Goal: Task Accomplishment & Management: Manage account settings

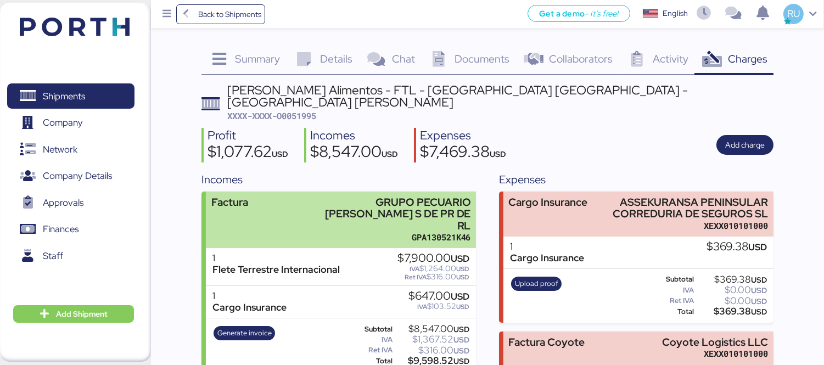
click at [377, 196] on div "GRUPO PECUARIO [PERSON_NAME] S DE PR DE RL" at bounding box center [393, 213] width 156 height 35
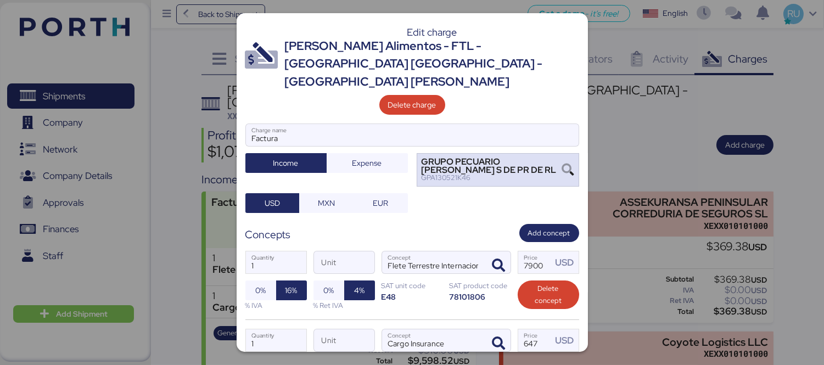
click at [503, 174] on div "GPA130521K46" at bounding box center [492, 178] width 141 height 8
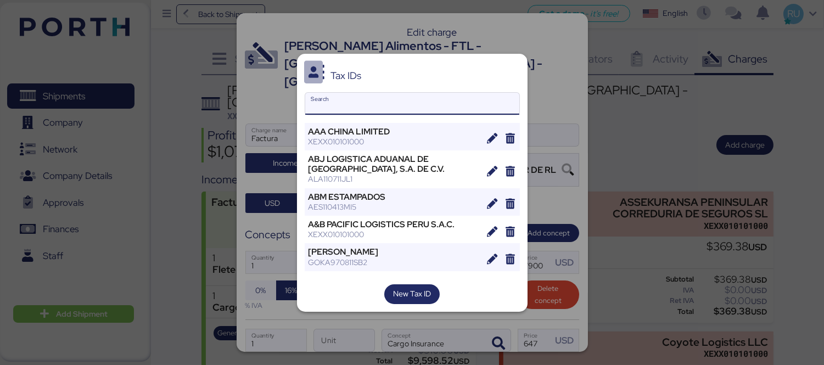
click at [426, 107] on input "Search" at bounding box center [412, 104] width 214 height 22
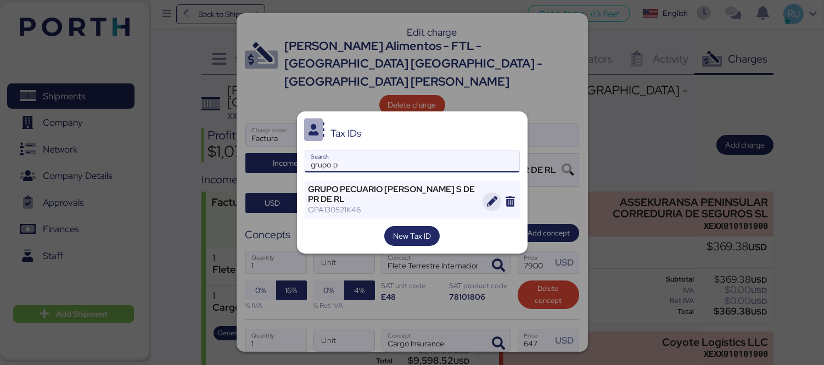
type input "grupo p"
click at [488, 195] on span "button" at bounding box center [491, 202] width 19 height 19
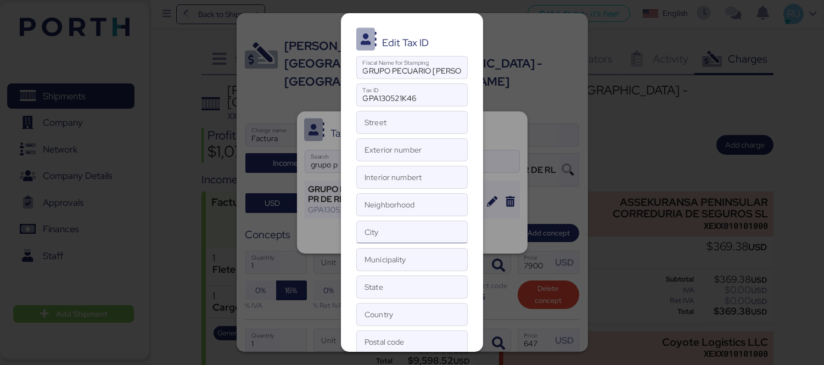
click at [378, 239] on input "City" at bounding box center [412, 232] width 110 height 22
click at [371, 261] on input "Municipality" at bounding box center [412, 260] width 110 height 22
type input "f"
type input "[GEOGRAPHIC_DATA]"
click at [400, 288] on input "State" at bounding box center [412, 287] width 110 height 22
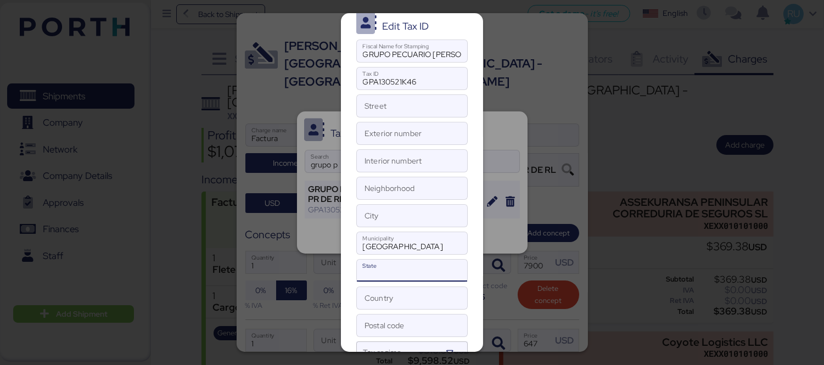
scroll to position [24, 0]
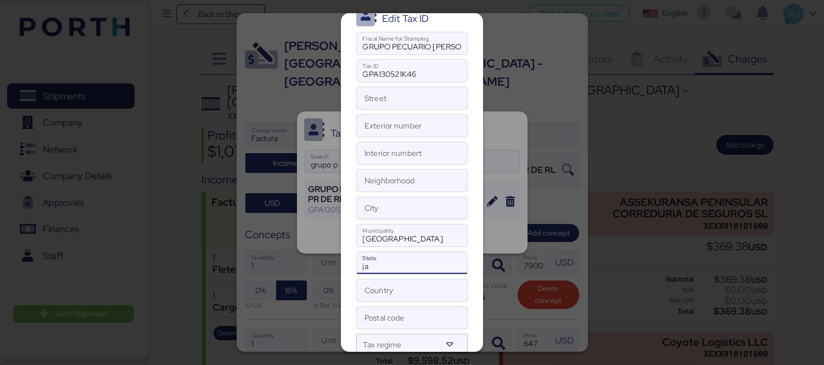
type input "j"
type input "[GEOGRAPHIC_DATA]"
click at [380, 283] on input "Country" at bounding box center [412, 290] width 110 height 22
click at [383, 311] on input "Postal code" at bounding box center [412, 318] width 110 height 22
paste input "44910"
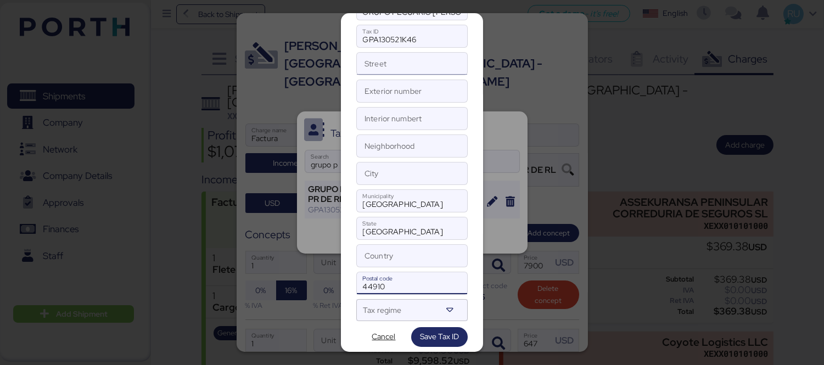
scroll to position [58, 0]
type input "44910"
click at [401, 89] on input "Exterior number" at bounding box center [412, 92] width 110 height 22
click at [390, 69] on input "Street" at bounding box center [412, 64] width 110 height 22
paste input "GOBERNADOR [PERSON_NAME]"
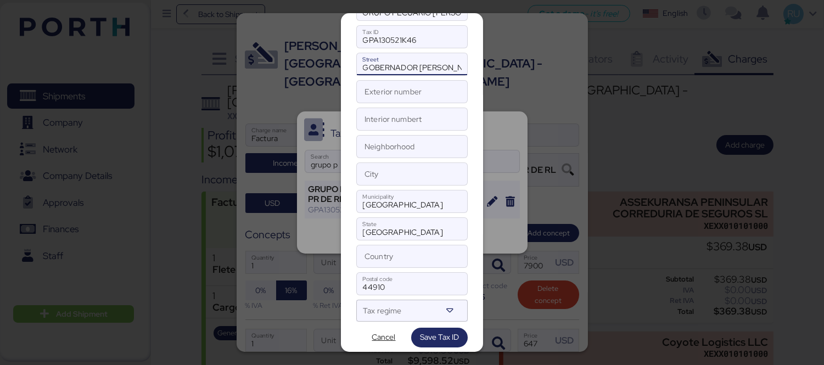
type input "GOBERNADOR [PERSON_NAME]"
click at [362, 93] on input "Exterior number" at bounding box center [412, 92] width 110 height 22
paste input "1667"
type input "1667"
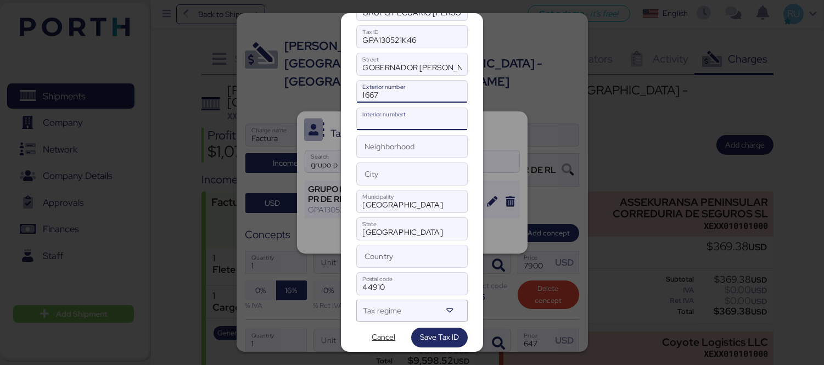
click at [392, 119] on input "Interior numbert" at bounding box center [412, 119] width 110 height 22
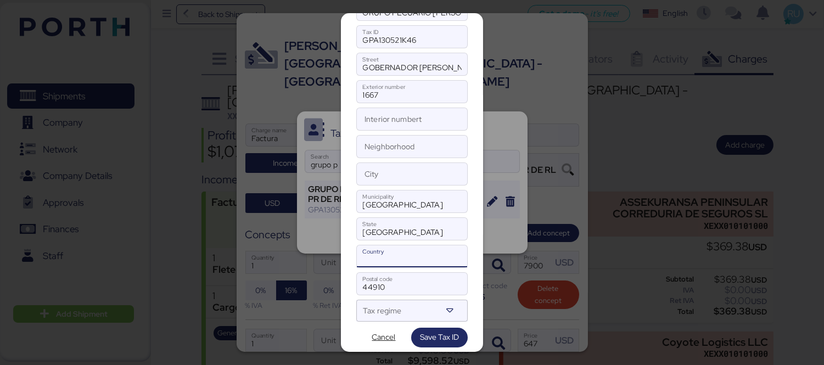
click at [405, 257] on input "Country" at bounding box center [412, 256] width 110 height 22
type input "[GEOGRAPHIC_DATA]"
type input "Tlajomulco [PERSON_NAME]"
click at [418, 183] on input "Tlajomulco [PERSON_NAME]" at bounding box center [412, 174] width 110 height 22
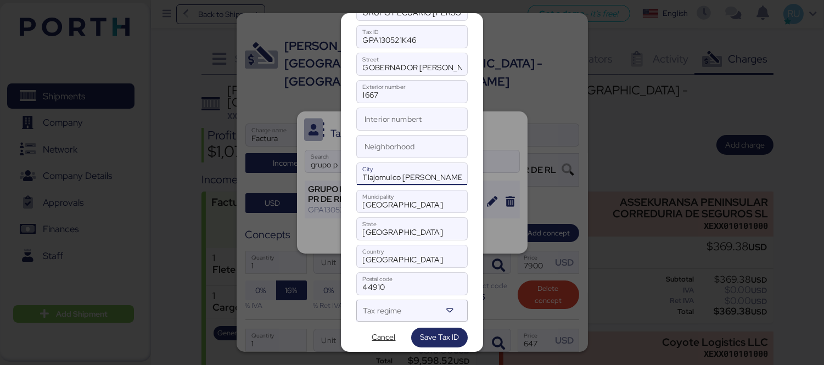
click at [418, 183] on input "Tlajomulco [PERSON_NAME]" at bounding box center [412, 174] width 110 height 22
click at [380, 143] on input "Neighborhood" at bounding box center [412, 147] width 110 height 22
paste input "[PERSON_NAME]"
type input "[PERSON_NAME]"
click at [359, 67] on input "GOBERNADOR [PERSON_NAME]" at bounding box center [412, 64] width 110 height 22
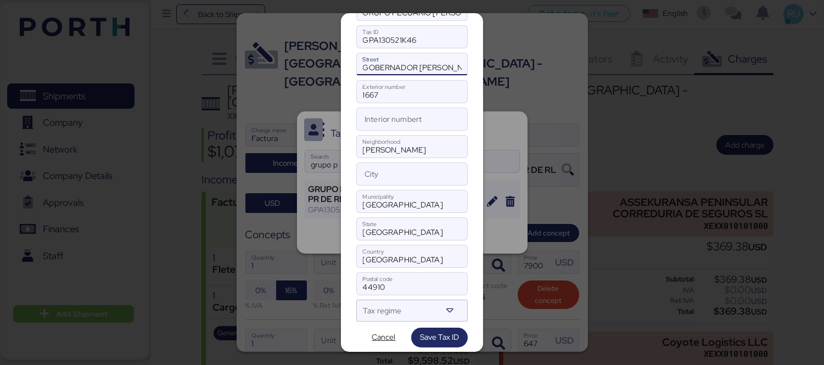
paste input "AVENIDA (AV.)"
type input "[GEOGRAPHIC_DATA][PERSON_NAME]"
click at [393, 119] on input "Interior numbert" at bounding box center [412, 119] width 110 height 22
click at [397, 181] on input "City" at bounding box center [412, 174] width 110 height 22
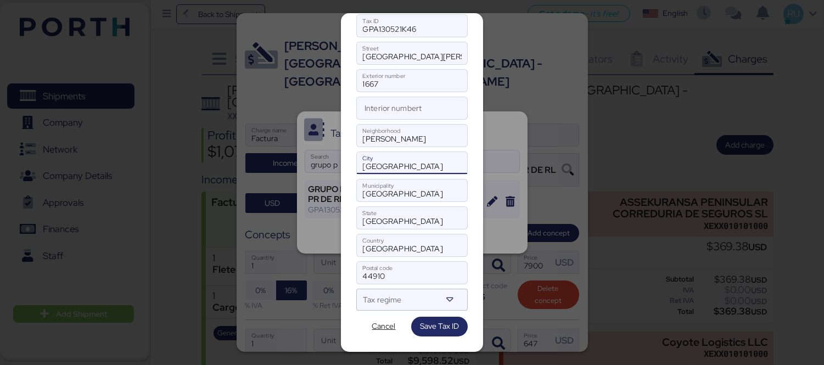
type input "[GEOGRAPHIC_DATA]"
click at [414, 299] on div at bounding box center [402, 303] width 78 height 14
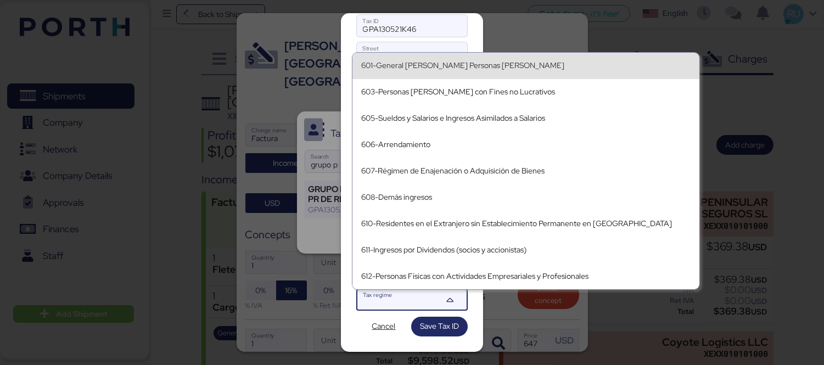
click at [448, 68] on div "601-General [PERSON_NAME] Personas [PERSON_NAME]" at bounding box center [525, 65] width 329 height 9
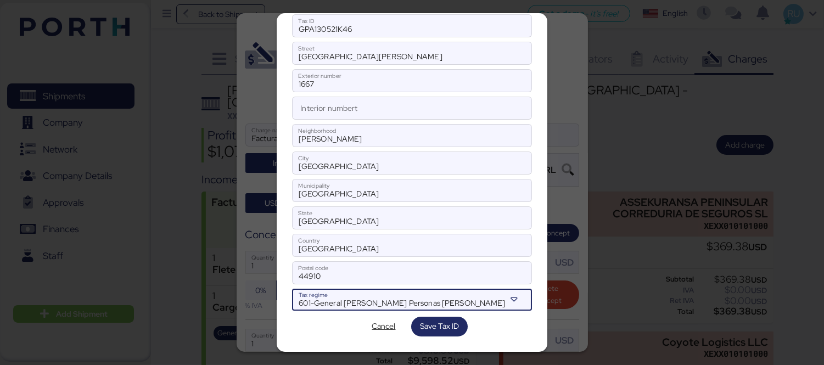
click at [506, 294] on div at bounding box center [516, 300] width 20 height 22
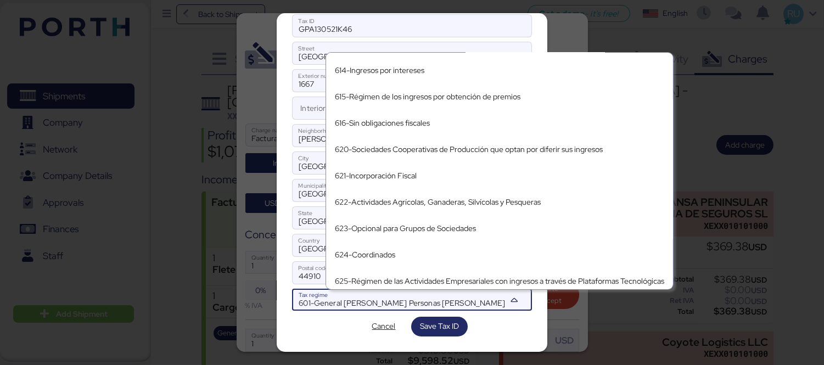
scroll to position [233, 0]
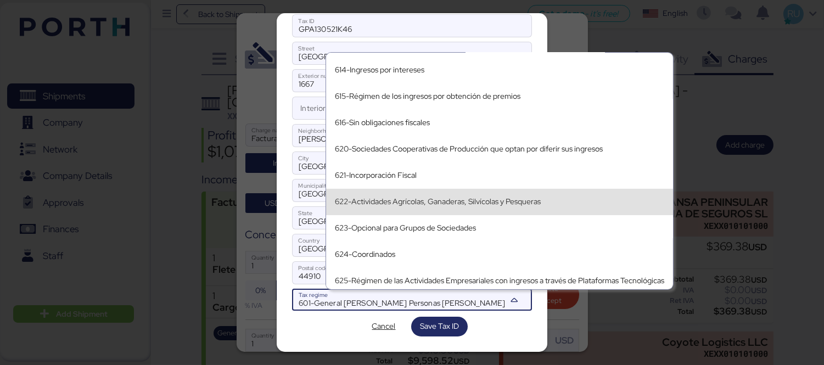
click at [478, 200] on div "622-Actividades Agrícolas, Ganaderas, Silvícolas y Pesqueras" at bounding box center [499, 201] width 329 height 9
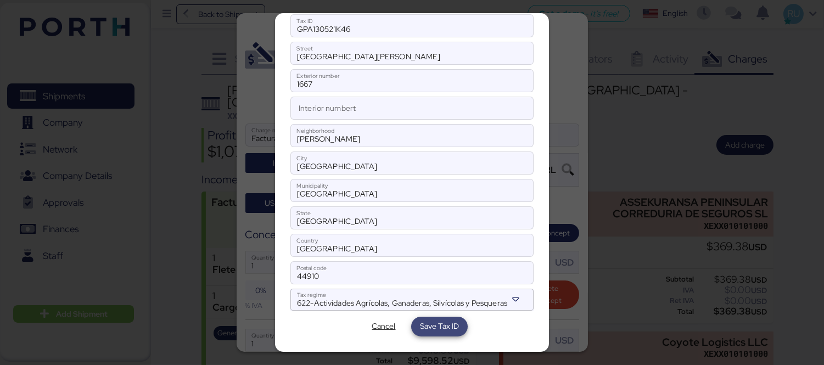
click at [439, 334] on span "Save Tax ID" at bounding box center [439, 326] width 39 height 15
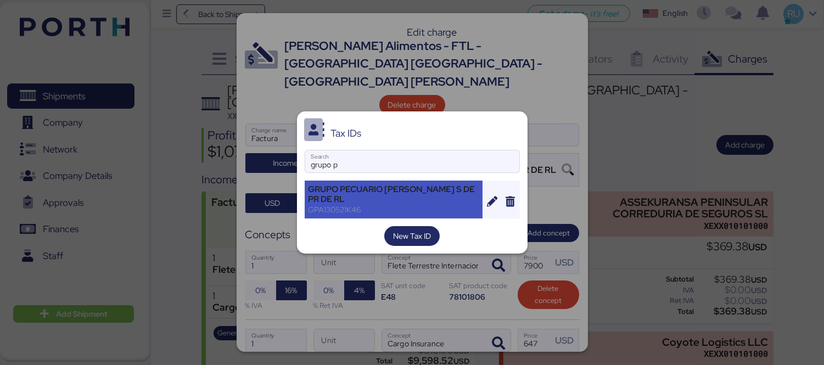
click at [403, 205] on div "GPA130521K46" at bounding box center [393, 210] width 171 height 10
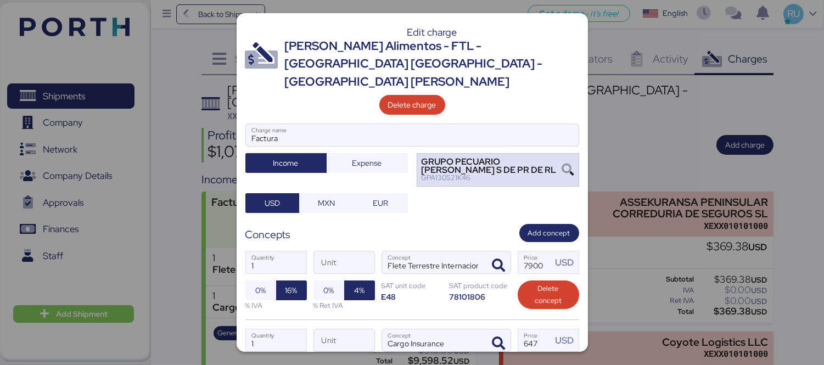
scroll to position [115, 0]
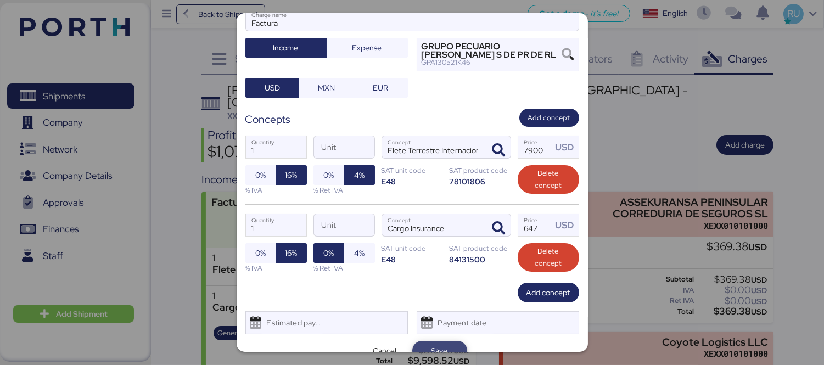
click at [431, 344] on span "Save" at bounding box center [439, 350] width 16 height 13
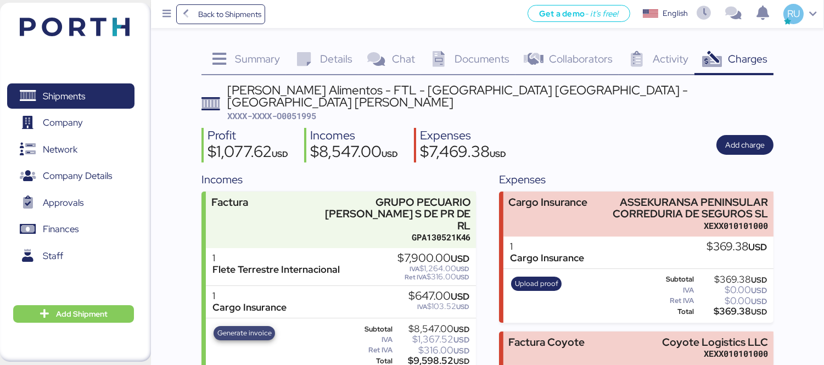
click at [249, 327] on span "Generate invoice" at bounding box center [244, 333] width 54 height 12
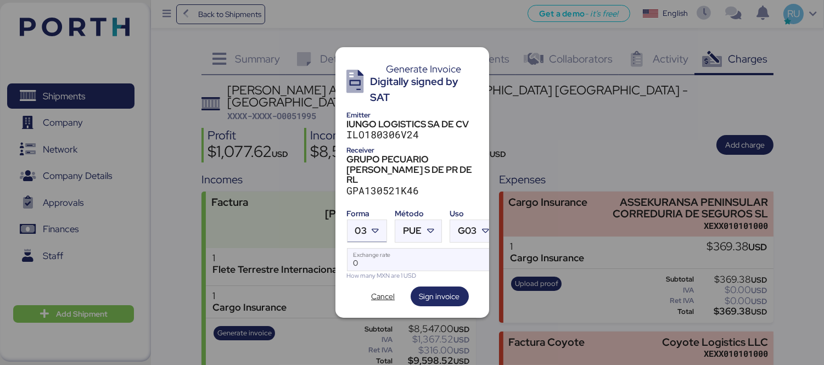
click at [378, 226] on icon at bounding box center [375, 231] width 11 height 11
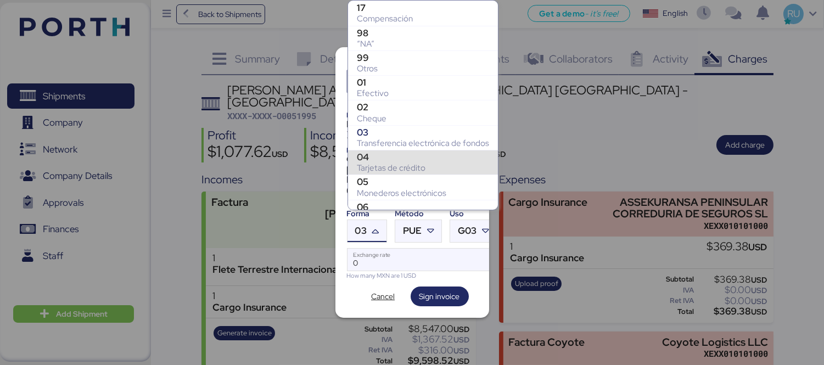
scroll to position [174, 0]
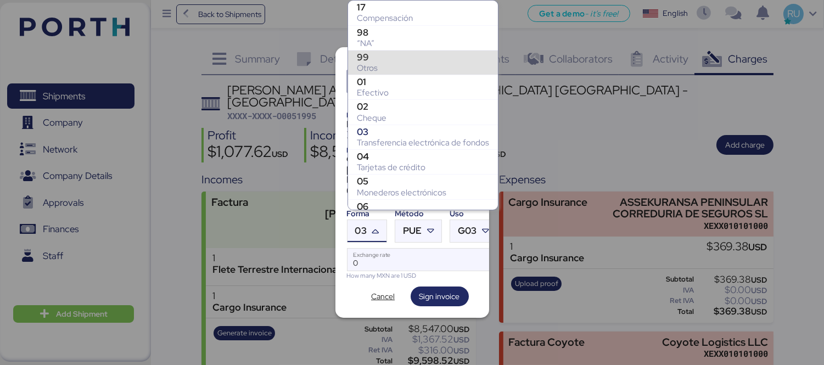
click at [409, 63] on div "Otros" at bounding box center [423, 68] width 132 height 11
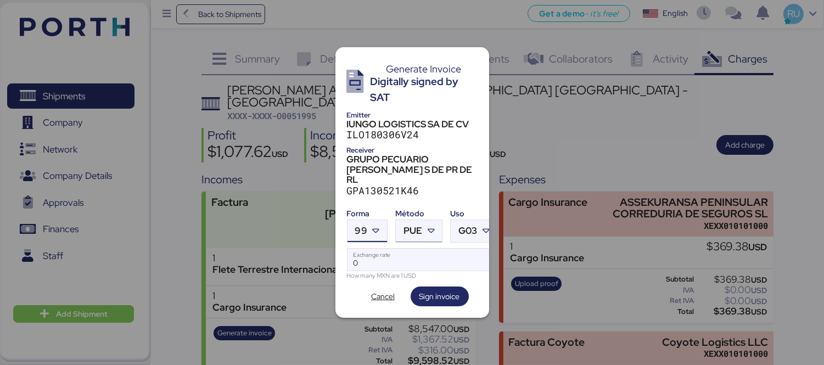
click at [431, 226] on icon at bounding box center [430, 231] width 11 height 11
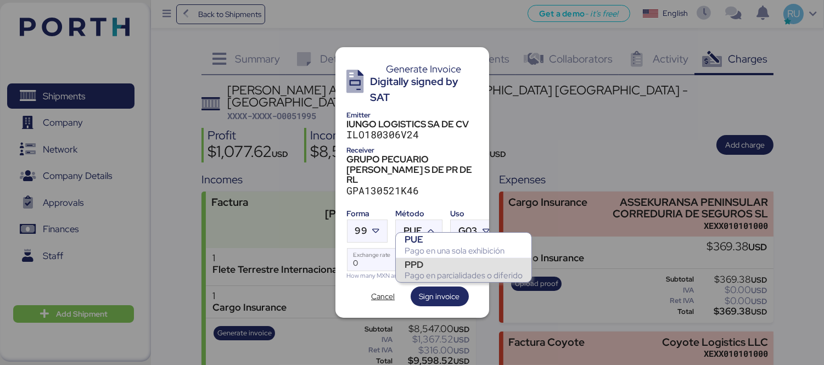
click at [419, 261] on div "PPD" at bounding box center [464, 264] width 118 height 11
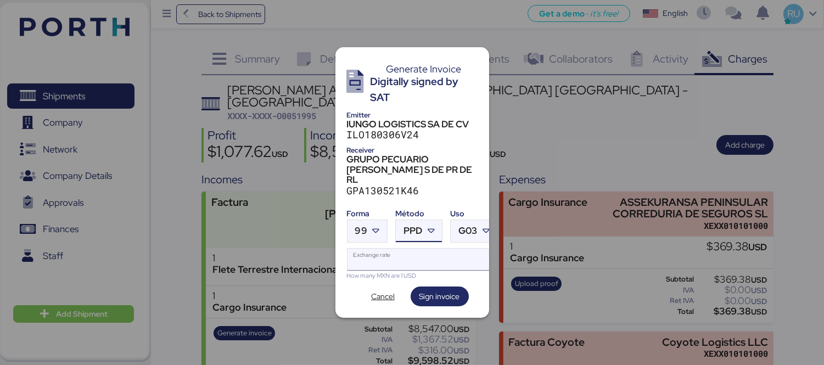
click at [358, 249] on input "Exchange rate" at bounding box center [422, 260] width 150 height 22
paste input "18.8159"
type input "18.8159"
click at [451, 290] on span "Sign invoice" at bounding box center [439, 296] width 41 height 13
click at [435, 290] on span "Sign invoice" at bounding box center [439, 296] width 41 height 13
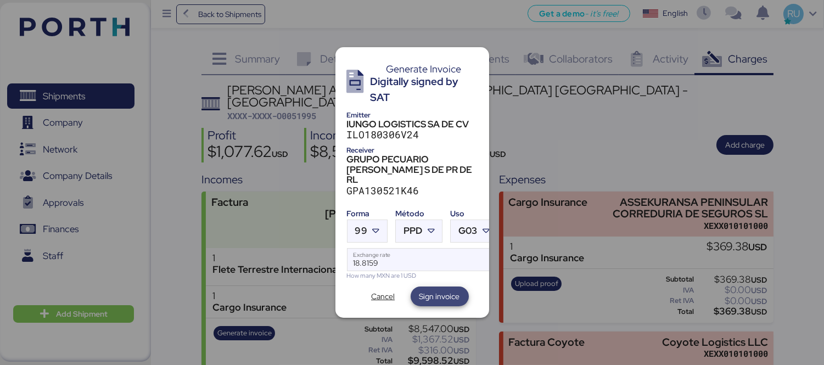
click at [438, 290] on span "Sign invoice" at bounding box center [439, 296] width 41 height 13
click at [437, 287] on span "Sign invoice" at bounding box center [440, 297] width 58 height 20
click at [368, 294] on span "Cancel" at bounding box center [382, 296] width 37 height 15
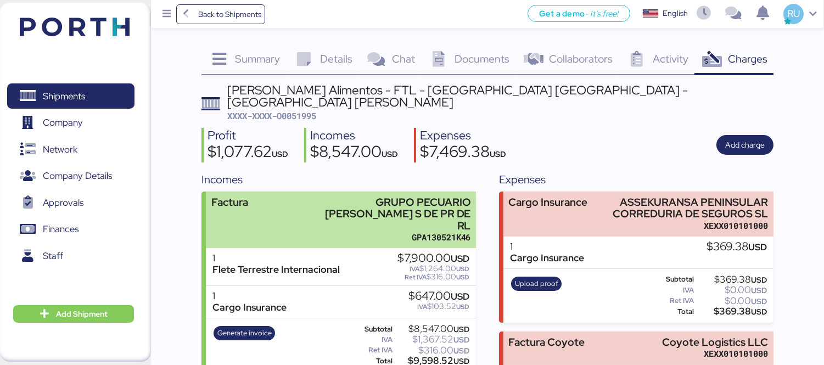
click at [410, 232] on div "GPA130521K46" at bounding box center [393, 238] width 156 height 12
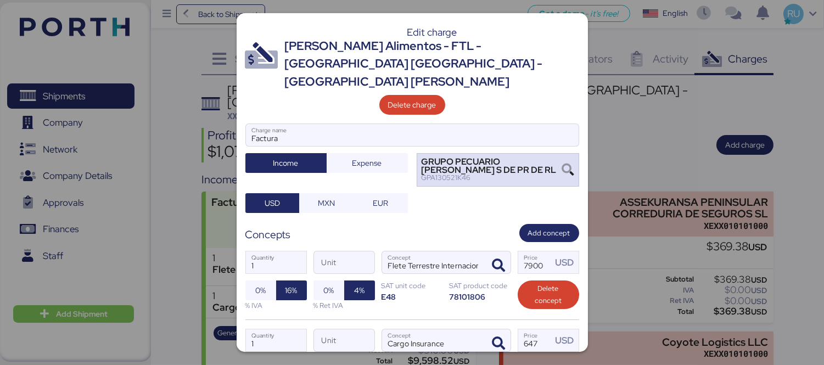
click at [464, 174] on div "GPA130521K46" at bounding box center [492, 178] width 141 height 8
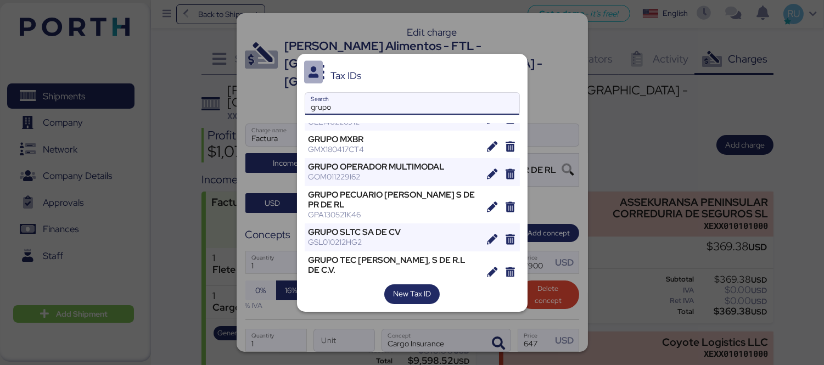
scroll to position [404, 0]
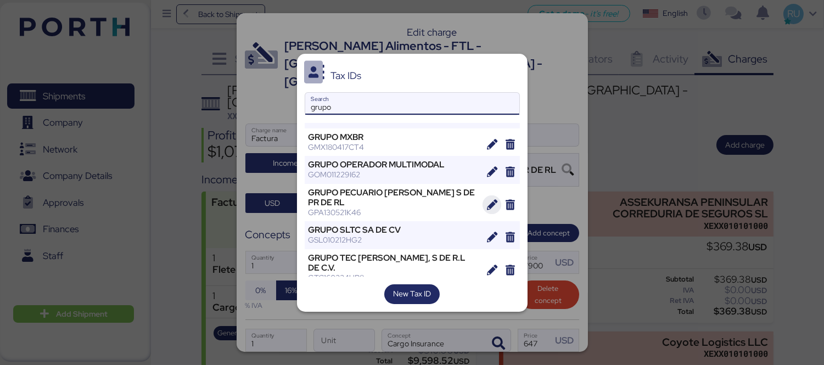
type input "grupo"
click at [487, 201] on icon "button" at bounding box center [492, 205] width 10 height 10
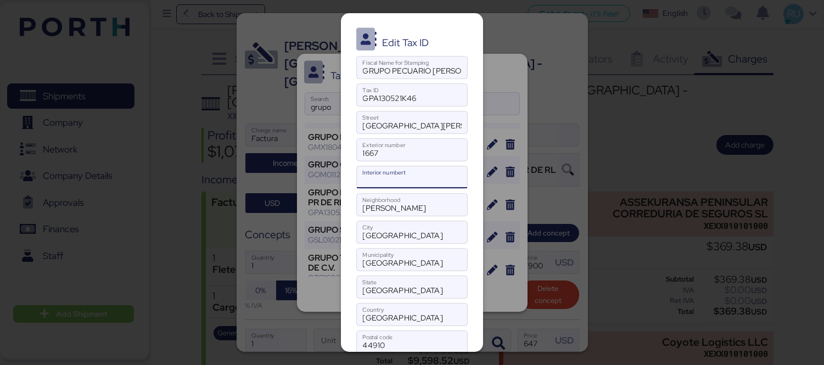
click at [392, 179] on input "Interior numbert" at bounding box center [412, 177] width 110 height 22
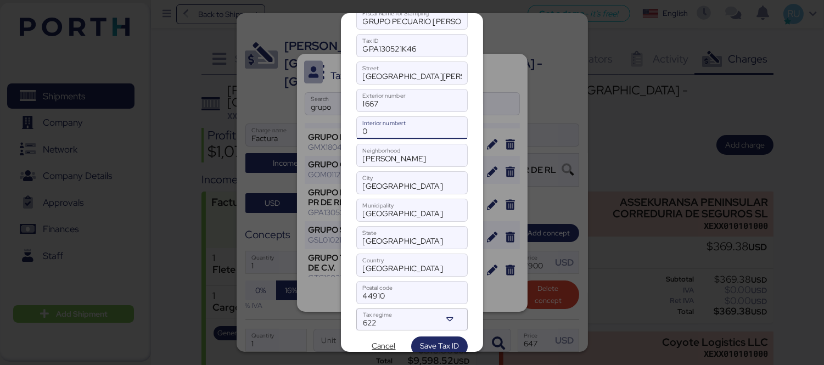
scroll to position [69, 0]
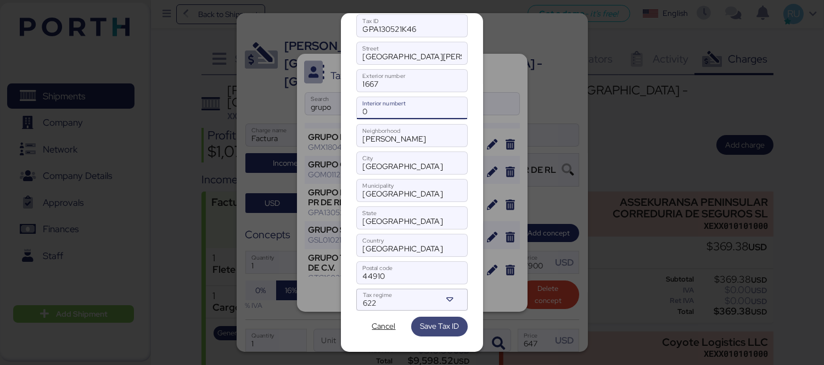
type input "0"
click at [420, 327] on span "Save Tax ID" at bounding box center [439, 325] width 39 height 13
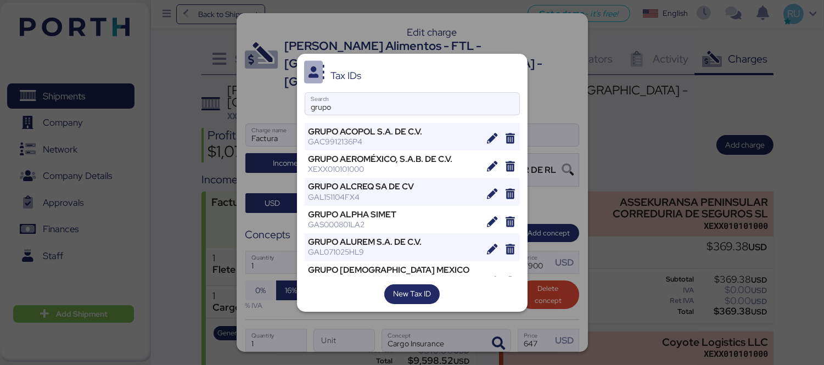
click at [544, 66] on div at bounding box center [412, 182] width 824 height 365
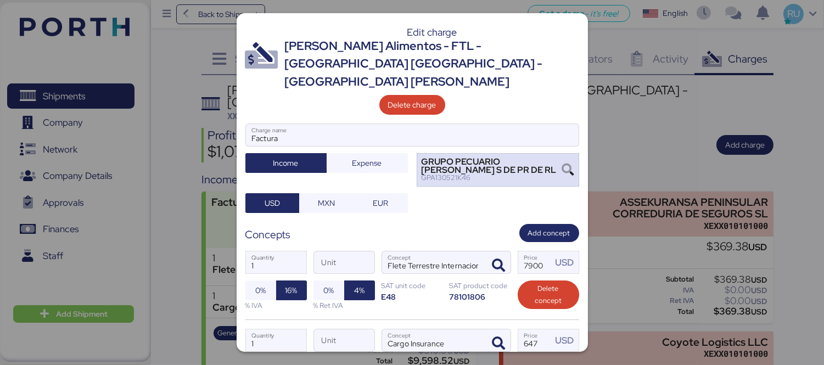
scroll to position [115, 0]
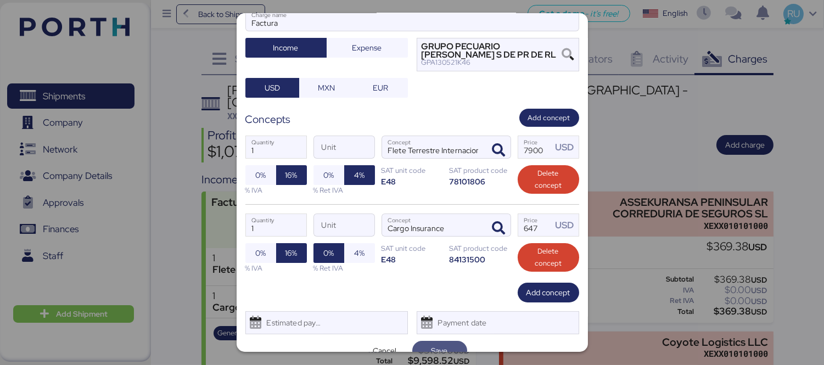
click at [432, 344] on span "Save" at bounding box center [439, 350] width 16 height 13
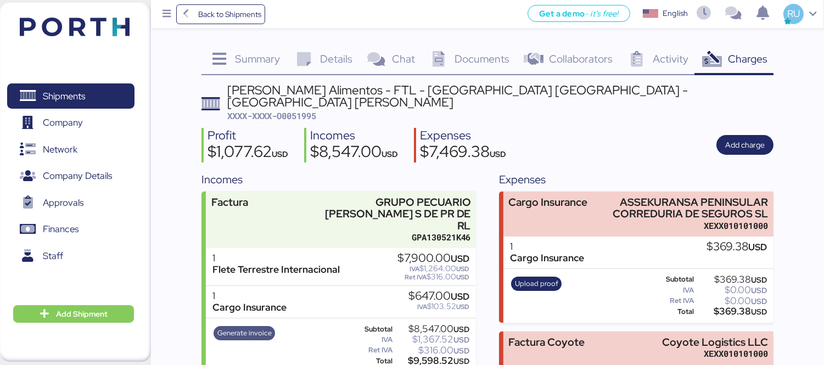
click at [255, 327] on span "Generate invoice" at bounding box center [244, 333] width 54 height 12
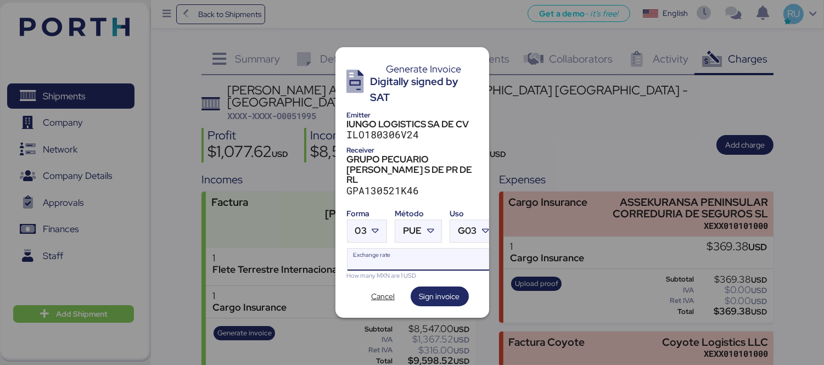
click at [398, 249] on input "Exchange rate" at bounding box center [421, 260] width 149 height 22
paste input "18.8159"
type input "18.8159"
click at [367, 220] on div at bounding box center [377, 231] width 20 height 22
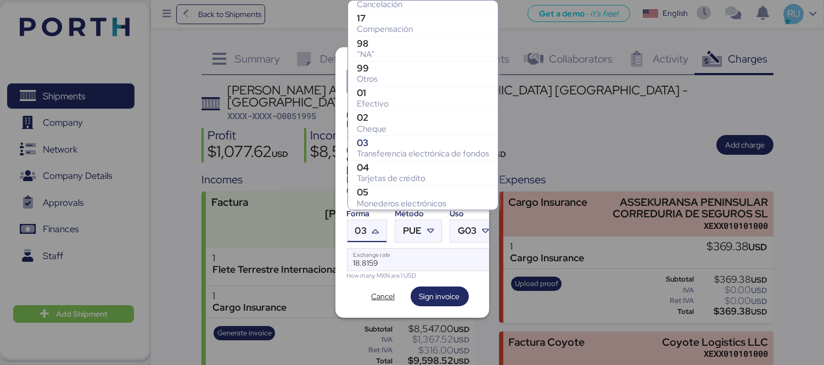
scroll to position [162, 0]
click at [390, 76] on div "Otros" at bounding box center [423, 79] width 132 height 11
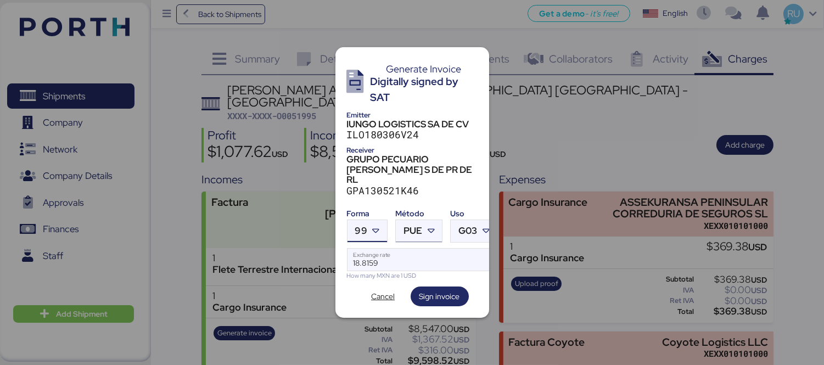
click at [427, 226] on icon at bounding box center [430, 231] width 11 height 11
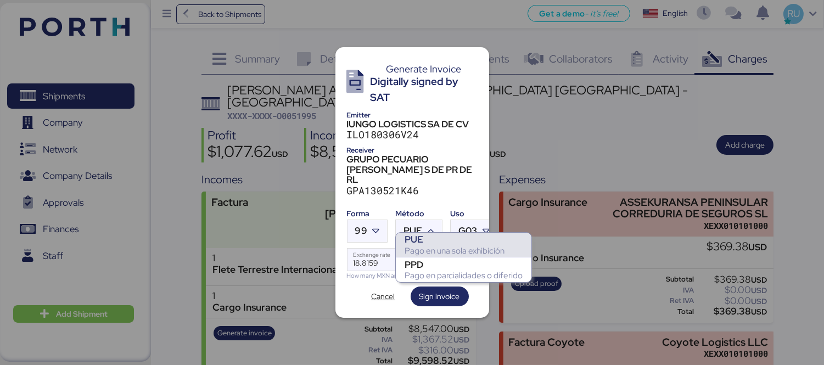
click at [425, 263] on div "PPD" at bounding box center [464, 264] width 118 height 11
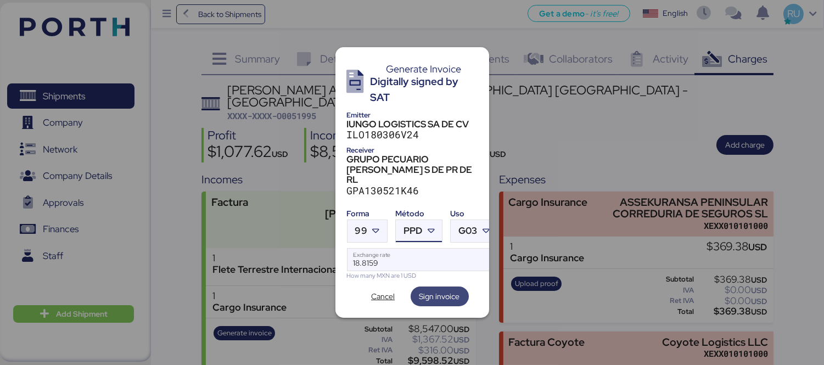
click at [439, 290] on span "Sign invoice" at bounding box center [439, 296] width 41 height 13
click at [550, 116] on div at bounding box center [412, 182] width 824 height 365
click at [389, 290] on span "Cancel" at bounding box center [383, 296] width 24 height 13
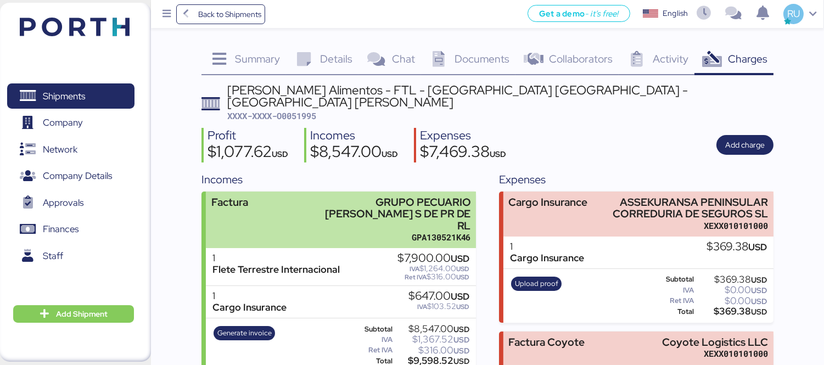
click at [416, 232] on div "GPA130521K46" at bounding box center [393, 238] width 156 height 12
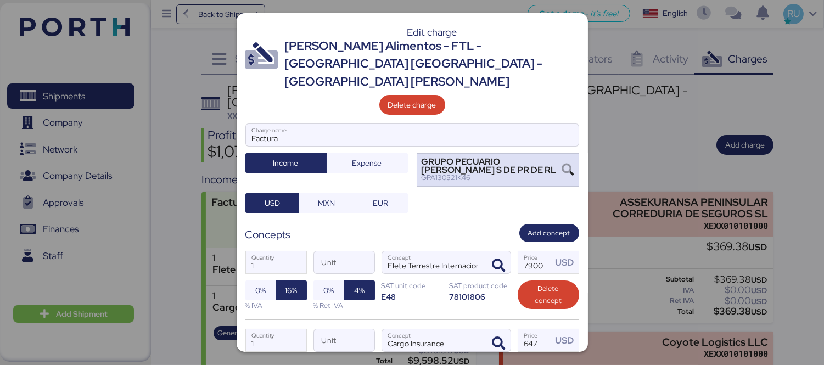
click at [553, 153] on div "GRUPO PECUARIO [PERSON_NAME] S DE PR DE RL GPA130521K46" at bounding box center [498, 169] width 162 height 33
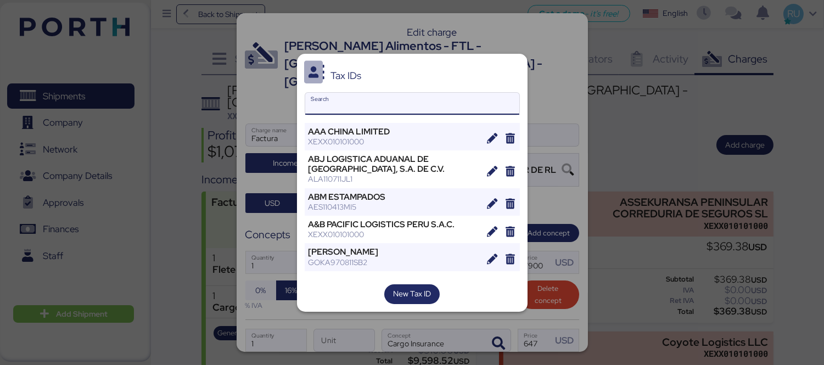
click at [431, 108] on input "Search" at bounding box center [412, 104] width 214 height 22
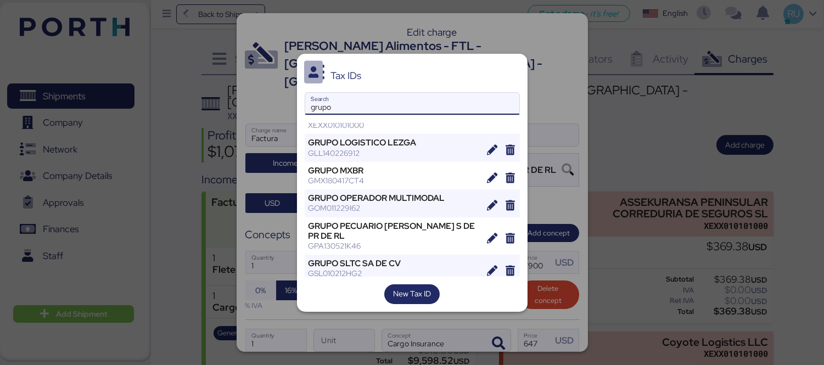
scroll to position [431, 0]
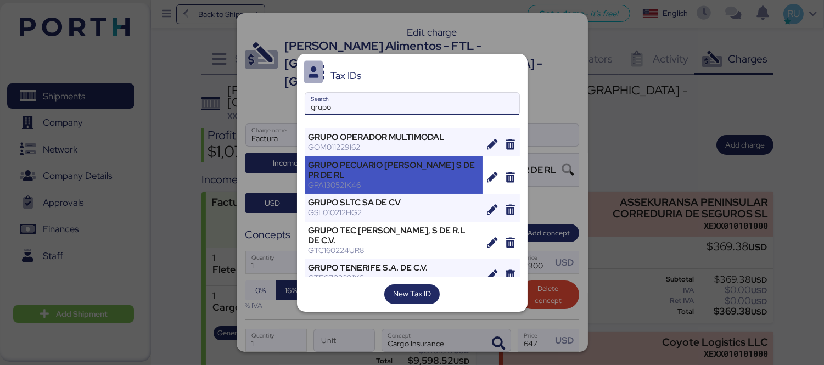
type input "grupo"
click at [387, 180] on div "GPA130521K46" at bounding box center [393, 185] width 171 height 10
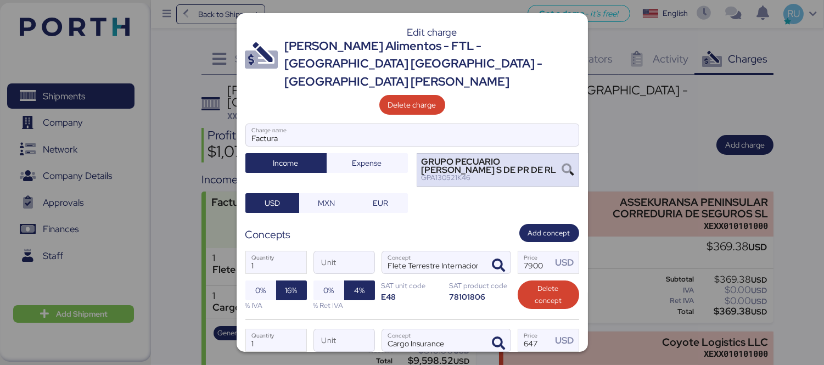
click at [487, 174] on div "GPA130521K46" at bounding box center [492, 178] width 141 height 8
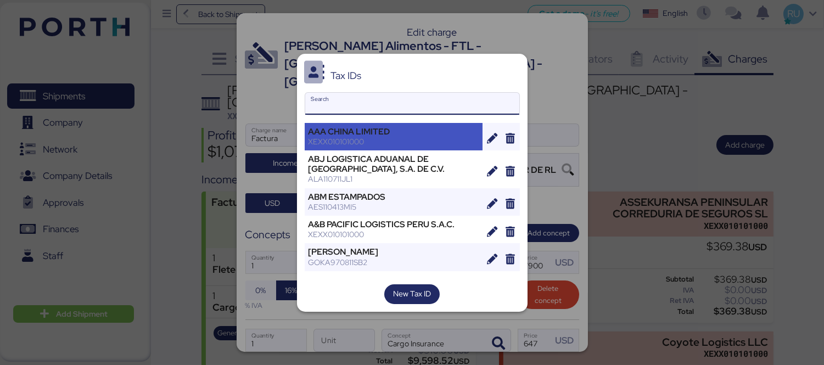
click at [441, 139] on div "XEXX010101000" at bounding box center [393, 142] width 171 height 10
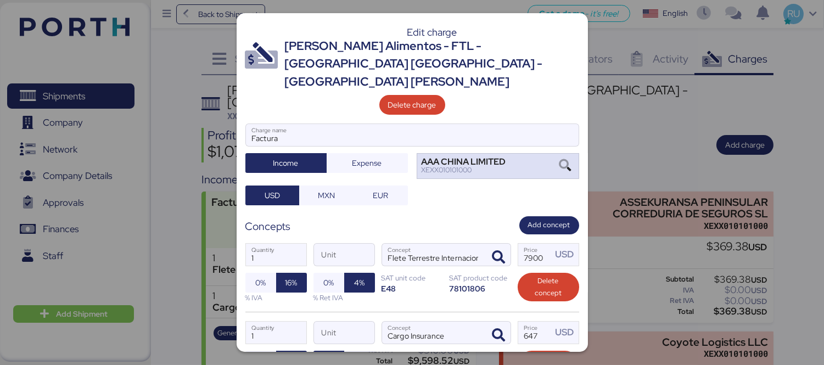
click at [479, 166] on div "XEXX010101000" at bounding box center [464, 170] width 85 height 8
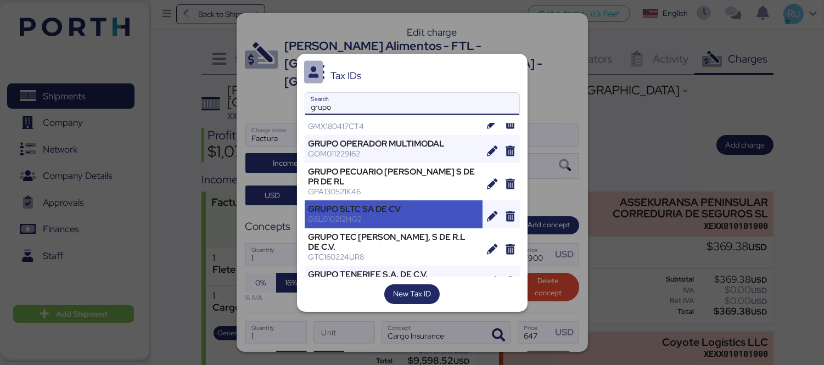
scroll to position [424, 0]
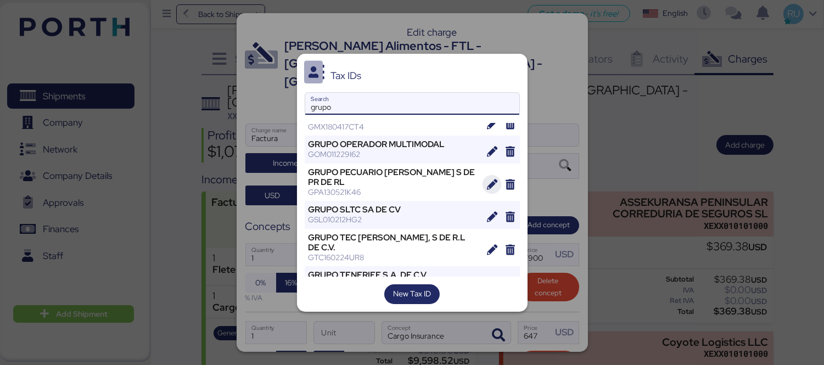
type input "grupo"
click at [487, 179] on icon "button" at bounding box center [492, 184] width 10 height 10
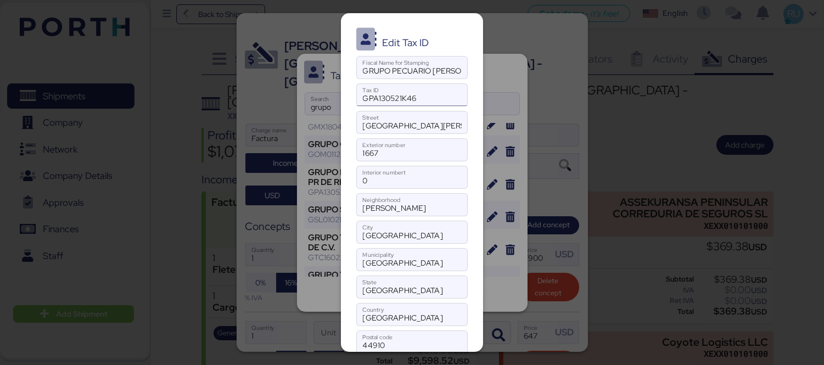
click at [407, 94] on input "GPA130521K46" at bounding box center [412, 95] width 110 height 22
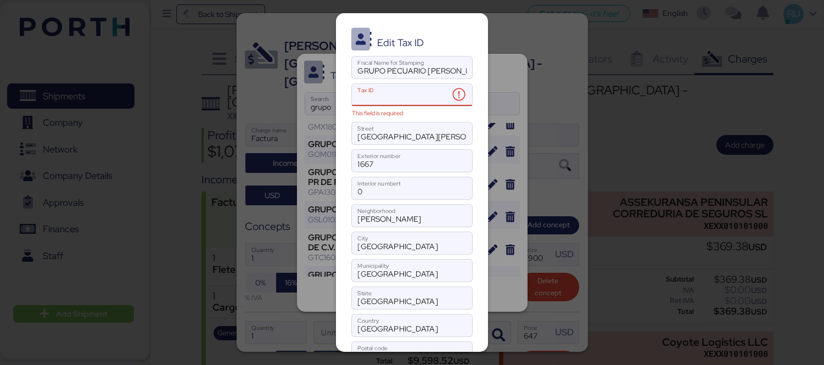
paste input "GPA130521K46"
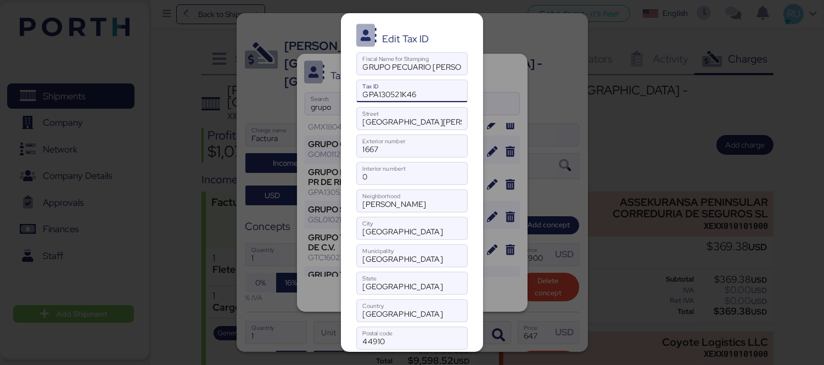
scroll to position [4, 0]
type input "GPA130521K46"
click at [408, 120] on input "[GEOGRAPHIC_DATA][PERSON_NAME]" at bounding box center [412, 118] width 110 height 22
click at [423, 68] on input "GRUPO PECUARIO [PERSON_NAME] S DE PR DE RL" at bounding box center [412, 63] width 110 height 22
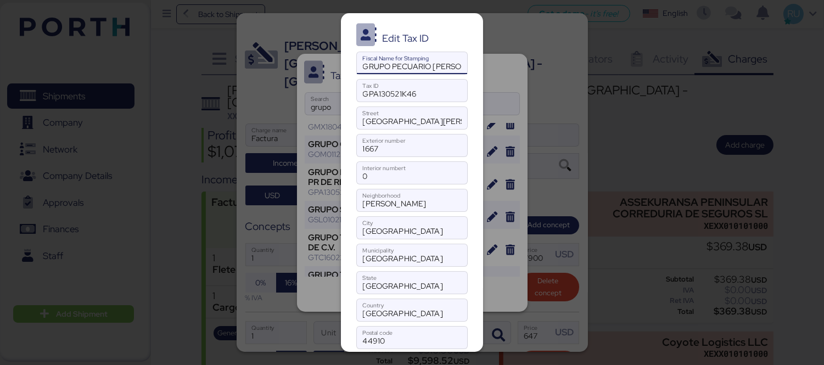
click at [423, 68] on input "GRUPO PECUARIO [PERSON_NAME] S DE PR DE RL" at bounding box center [412, 63] width 110 height 22
paste input "GRUPO PECUARIO [PERSON_NAME]"
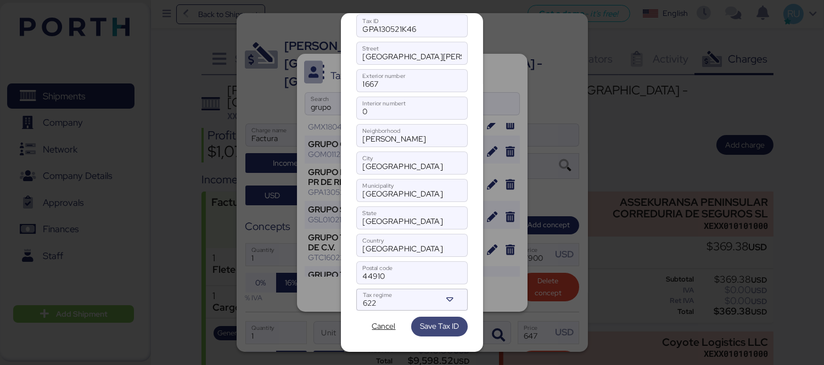
type input "GRUPO PECUARIO [PERSON_NAME]"
click at [430, 330] on span "Save Tax ID" at bounding box center [439, 325] width 39 height 13
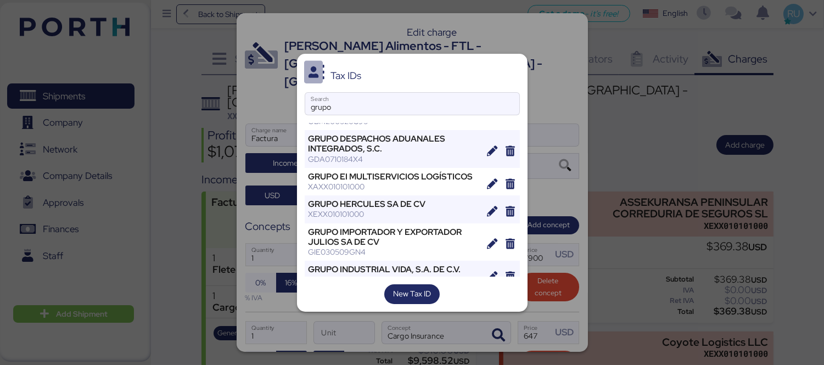
scroll to position [169, 0]
click at [401, 107] on input "grupo" at bounding box center [412, 104] width 214 height 22
type input "g"
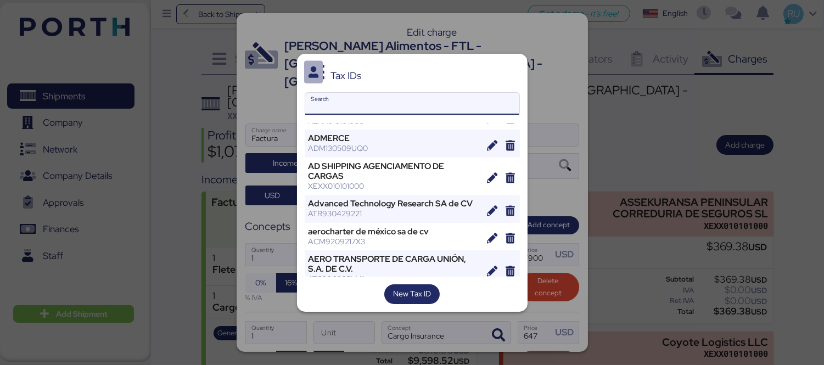
scroll to position [6638, 0]
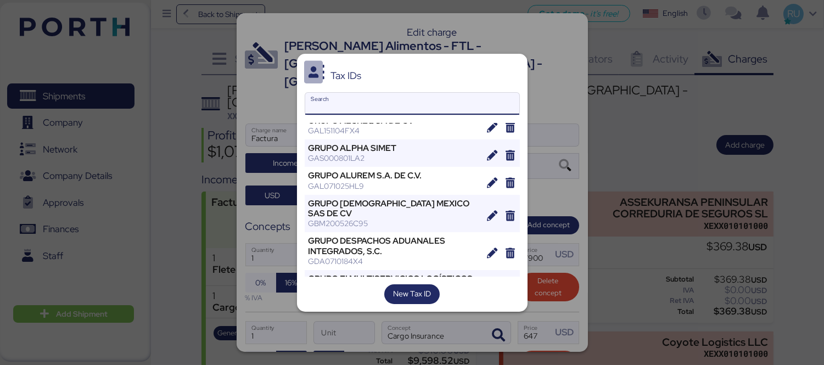
paste input "GRUPO PECUARIO [PERSON_NAME]"
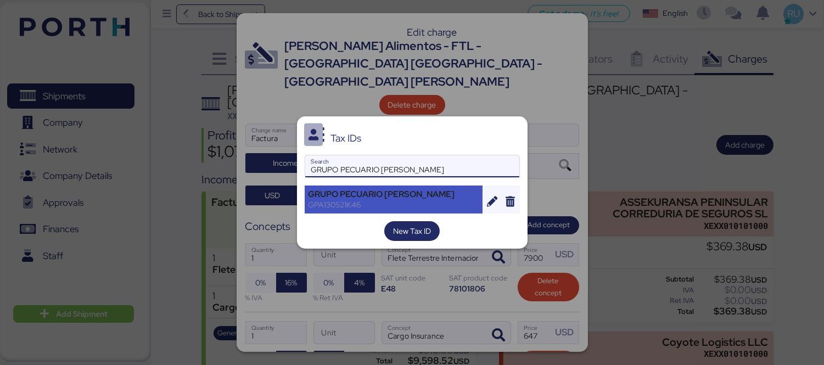
type input "GRUPO PECUARIO [PERSON_NAME]"
click at [405, 195] on div "GRUPO PECUARIO [PERSON_NAME]" at bounding box center [393, 194] width 171 height 10
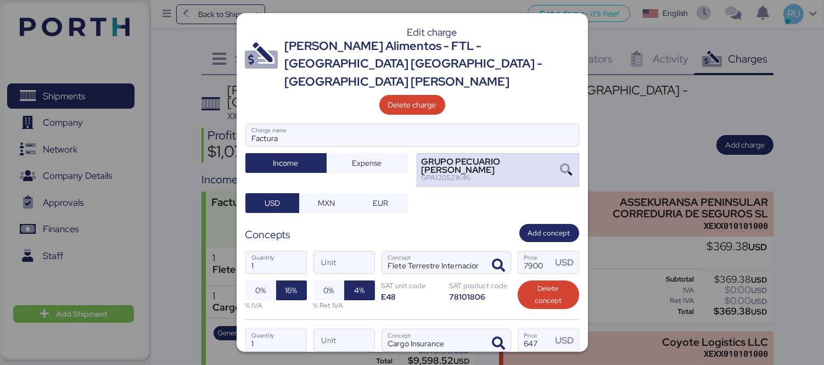
scroll to position [107, 0]
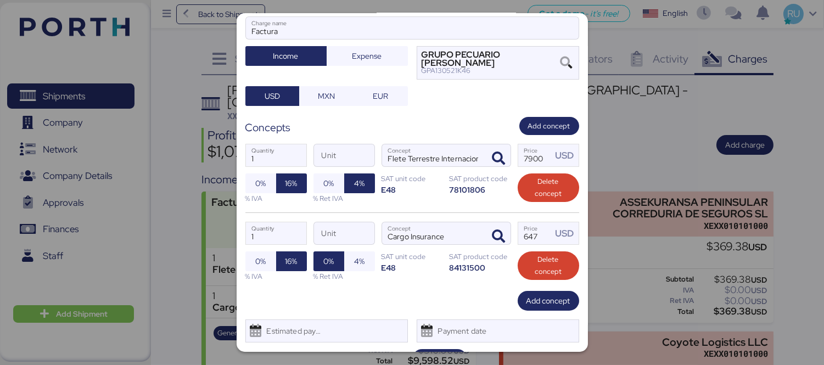
click at [437, 349] on div "Edit charge [PERSON_NAME] Alimentos - FTL - [GEOGRAPHIC_DATA] [GEOGRAPHIC_DATA]…" at bounding box center [412, 182] width 351 height 339
click at [441, 352] on span "Save" at bounding box center [439, 358] width 16 height 13
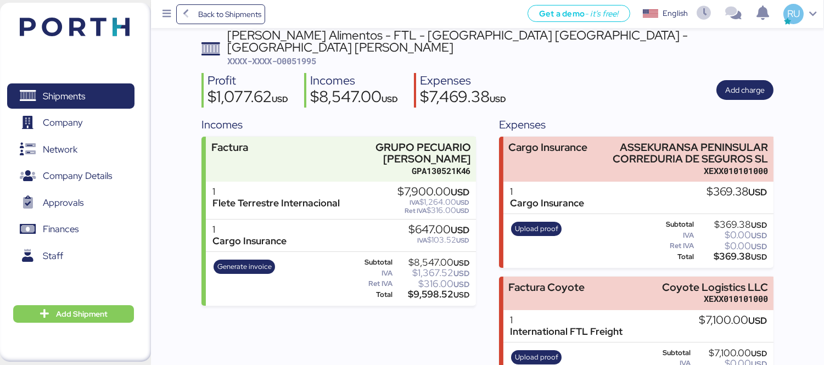
scroll to position [57, 0]
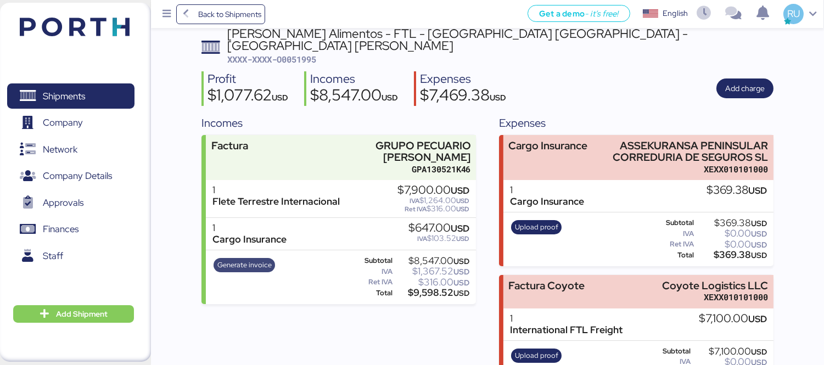
click at [253, 259] on span "Generate invoice" at bounding box center [244, 265] width 54 height 12
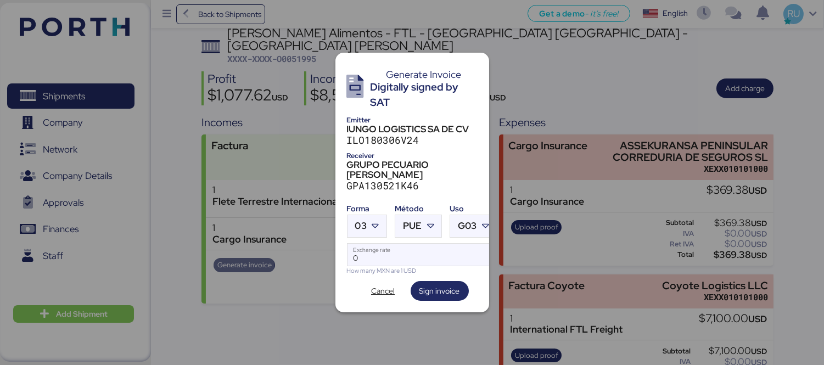
scroll to position [0, 0]
click at [317, 319] on div at bounding box center [412, 182] width 824 height 365
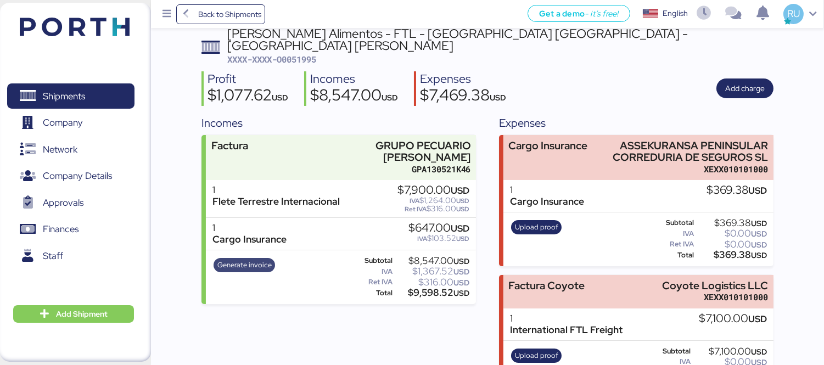
click at [266, 259] on span "Generate invoice" at bounding box center [244, 265] width 54 height 12
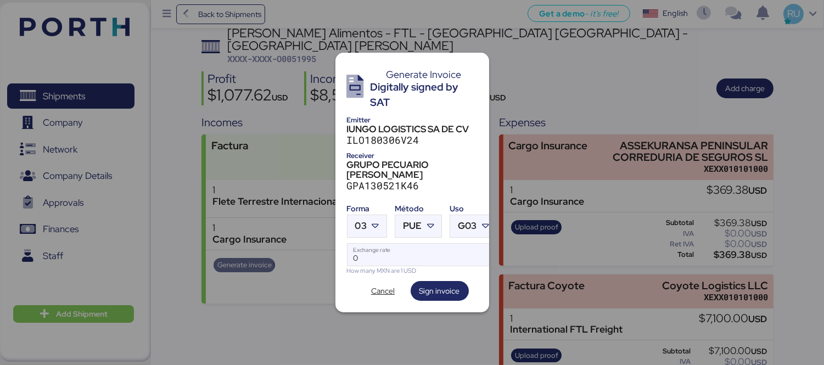
scroll to position [0, 0]
click at [368, 215] on div at bounding box center [377, 226] width 20 height 22
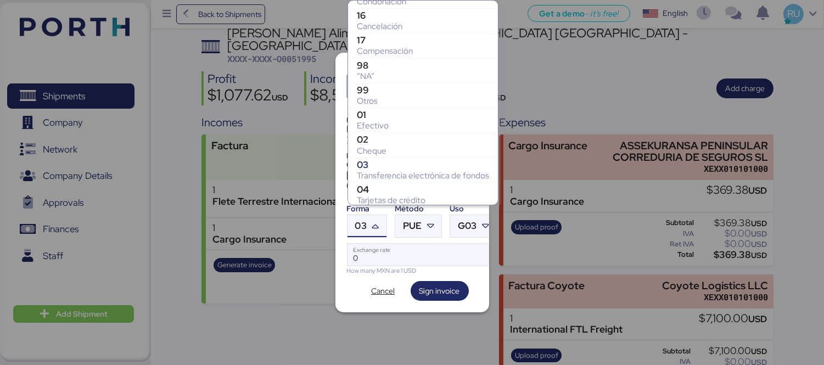
scroll to position [142, 0]
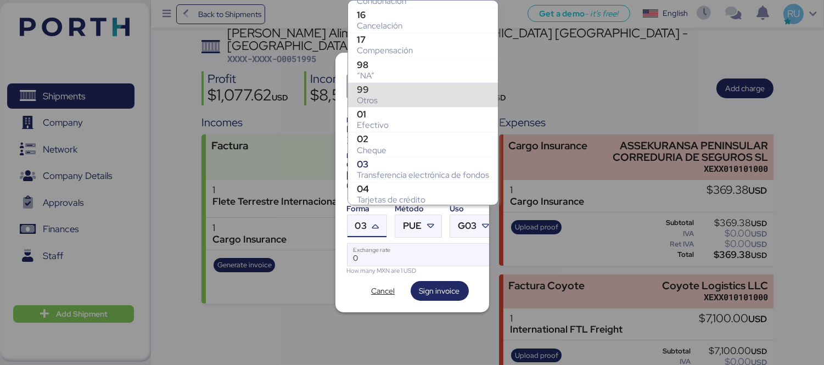
click at [401, 84] on div "99" at bounding box center [423, 89] width 132 height 11
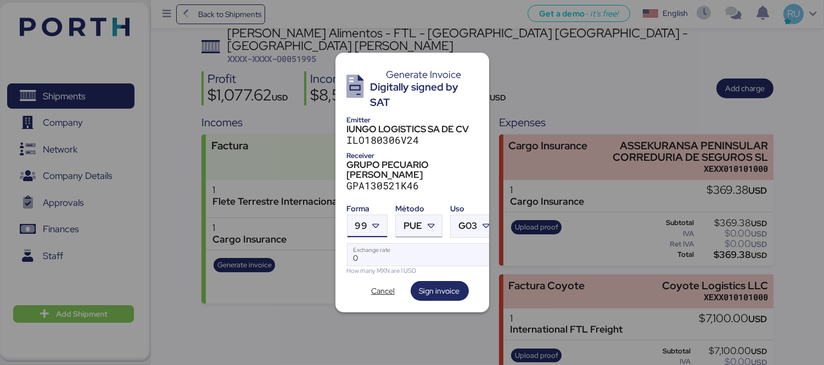
click at [427, 221] on icon at bounding box center [430, 226] width 11 height 11
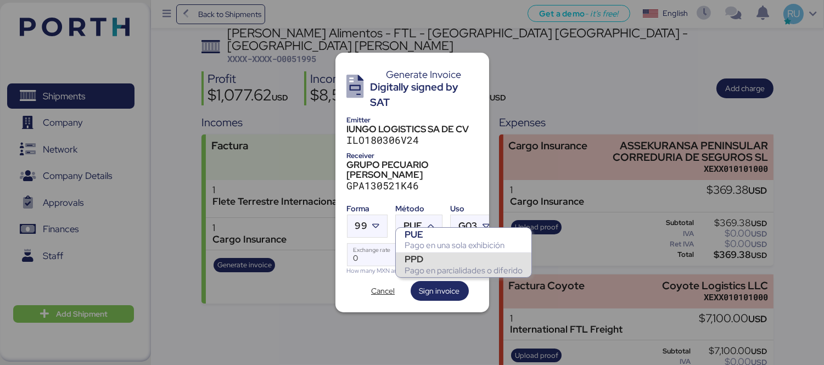
click at [426, 255] on div "PPD" at bounding box center [464, 259] width 118 height 11
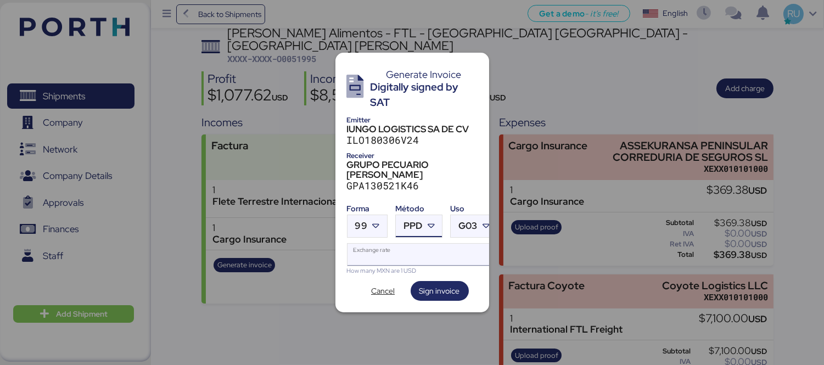
click at [442, 244] on input "Exchange rate" at bounding box center [422, 255] width 150 height 22
type input "0"
paste input "18.8159"
type input "18.8159"
click at [437, 284] on span "Sign invoice" at bounding box center [439, 290] width 41 height 13
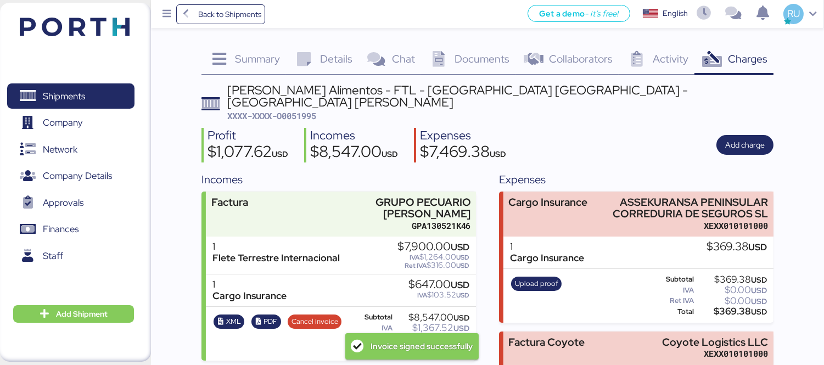
scroll to position [81, 0]
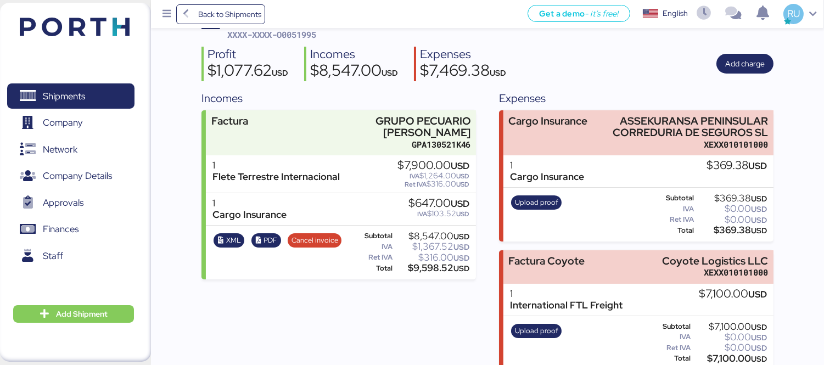
click at [621, 52] on div "Profit $1,077.62 USD Incomes $8,547.00 USD Expenses $7,469.38 USD Add charge" at bounding box center [487, 64] width 572 height 35
click at [246, 335] on div "Incomes Factura GRUPO PECUARIO [PERSON_NAME] GPA130521K46 1 Flete Terrestre Int…" at bounding box center [338, 229] width 274 height 279
click at [270, 234] on span "PDF" at bounding box center [270, 240] width 14 height 12
click at [67, 29] on img at bounding box center [75, 27] width 110 height 19
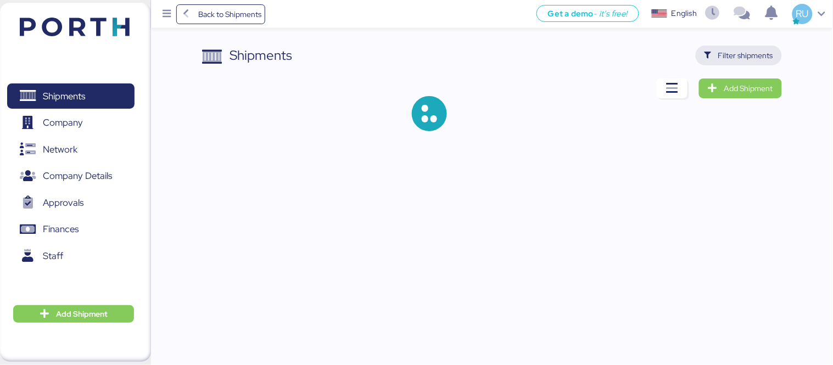
click at [715, 48] on span "Filter shipments" at bounding box center [738, 55] width 69 height 15
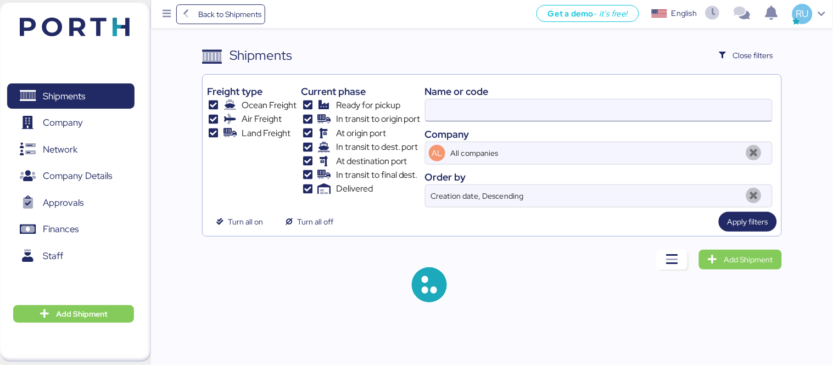
click at [598, 102] on input at bounding box center [598, 110] width 346 height 22
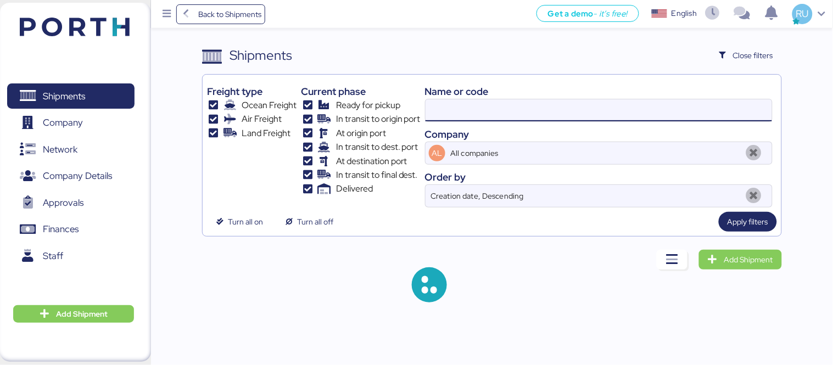
paste input "COSU6425492540"
type input "COSU6425492540"
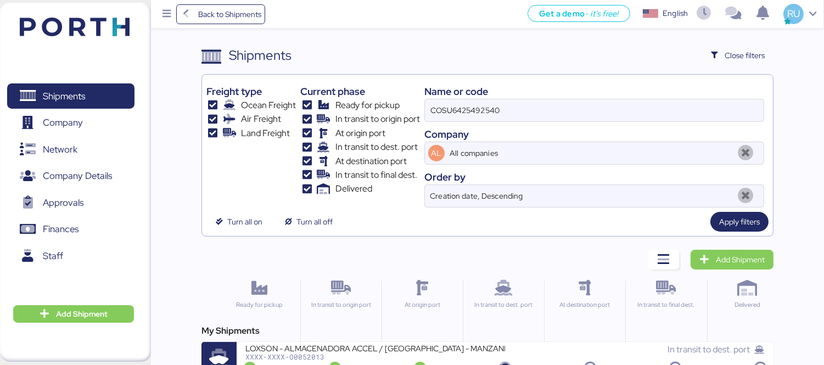
click at [498, 341] on div "My Shipments LOXSON - ALMACENADORA ACCEL / [GEOGRAPHIC_DATA] - MANZANILLO / MBL…" at bounding box center [487, 350] width 572 height 53
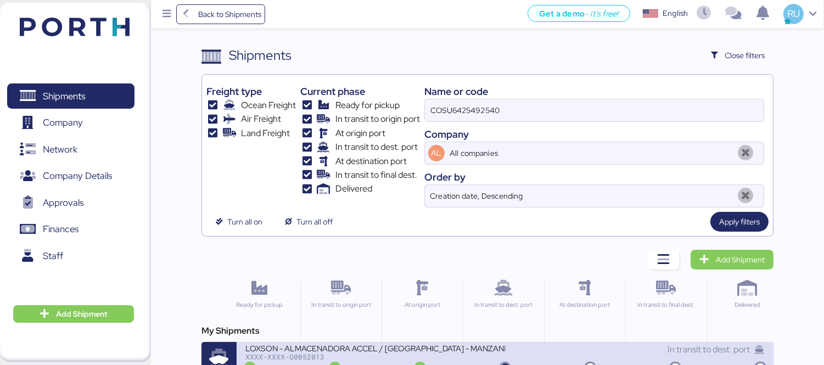
click at [500, 345] on div "LOXSON - ALMACENADORA ACCEL / [GEOGRAPHIC_DATA] - MANZANILLO / MBL: COSU6425492…" at bounding box center [375, 347] width 260 height 9
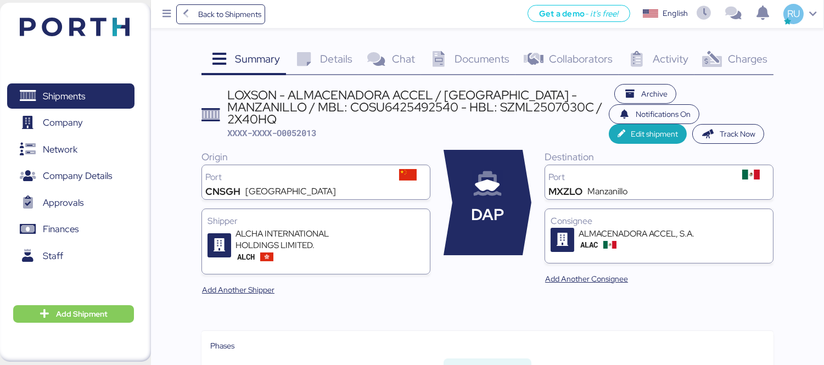
click at [744, 64] on span "Charges" at bounding box center [748, 59] width 40 height 14
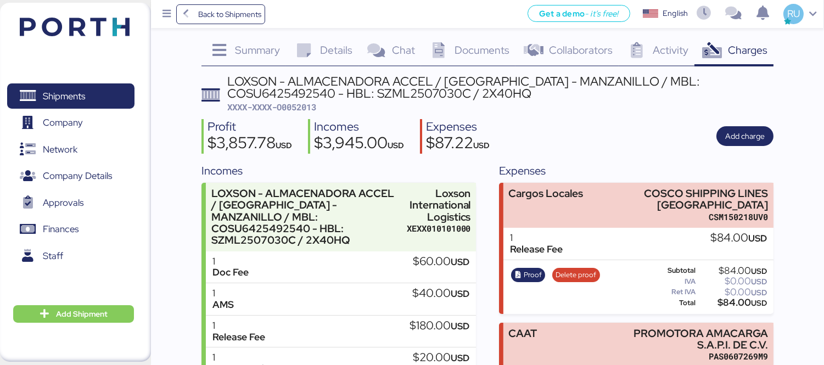
scroll to position [8, 0]
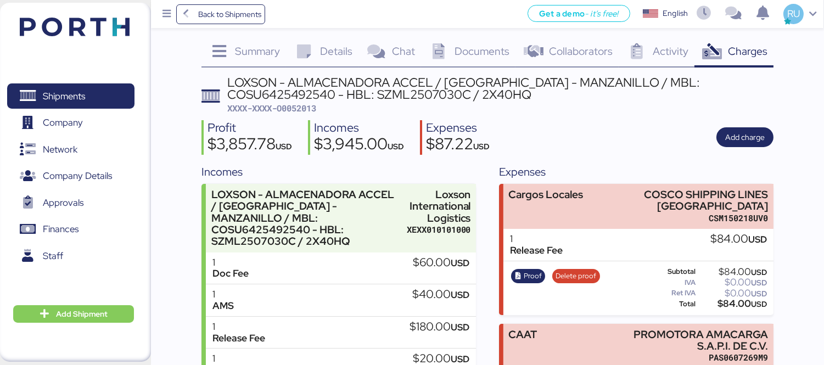
click at [110, 28] on img at bounding box center [75, 27] width 110 height 19
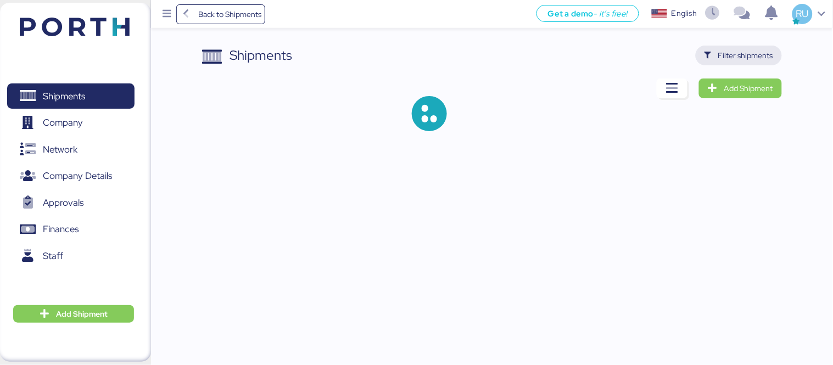
click at [760, 50] on span "Filter shipments" at bounding box center [745, 55] width 55 height 13
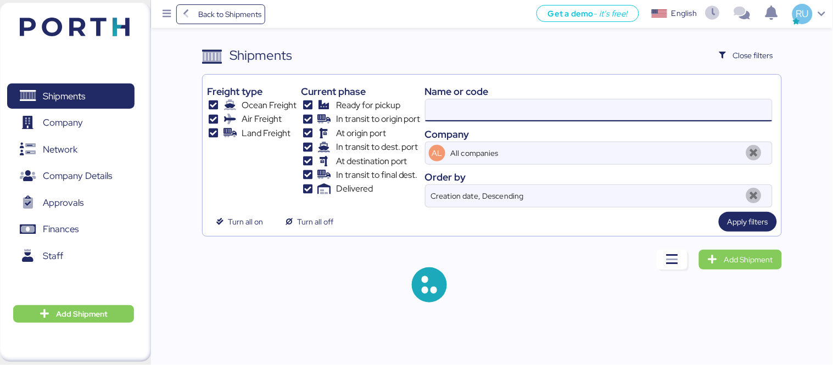
click at [531, 121] on input at bounding box center [598, 110] width 346 height 22
paste input "O0051988"
type input "O0051988"
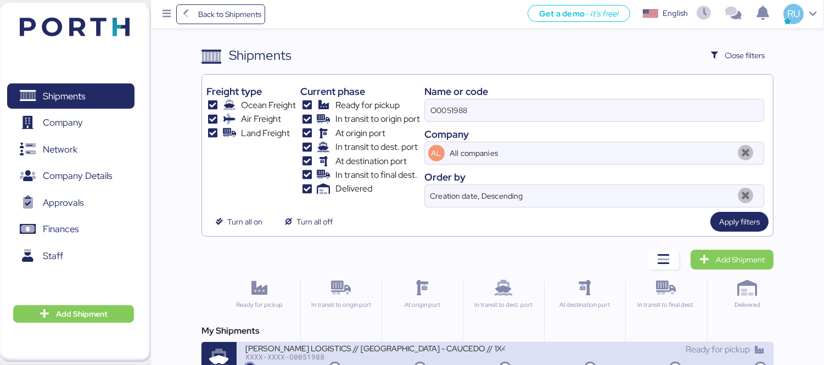
click at [452, 350] on div "[PERSON_NAME] LOGISTICS // [GEOGRAPHIC_DATA] - CAUCEDO // 1X40" at bounding box center [375, 347] width 260 height 9
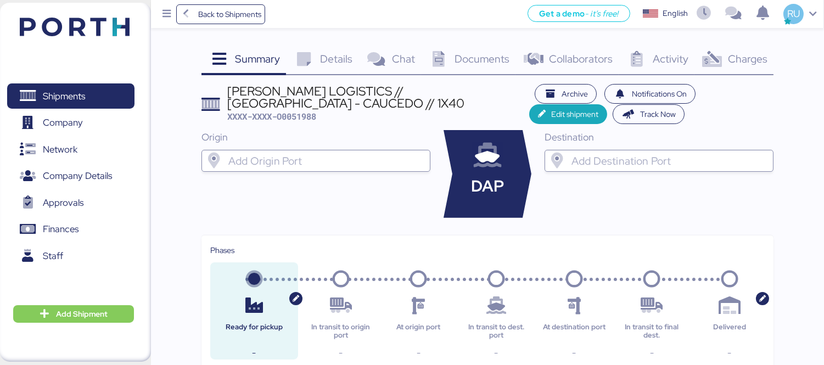
click at [717, 67] on icon at bounding box center [712, 60] width 24 height 16
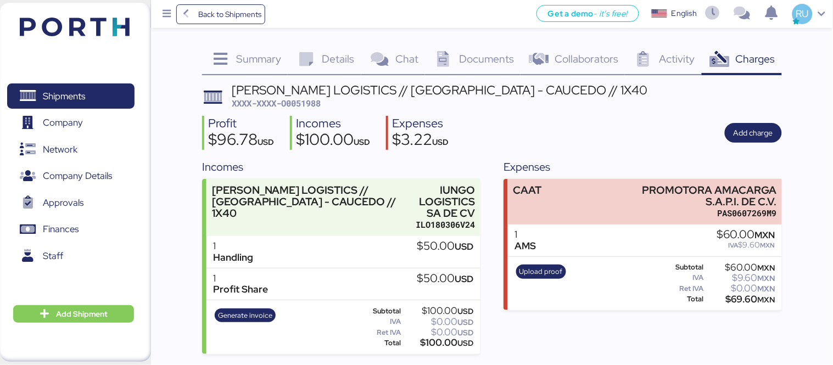
click at [301, 101] on span "XXXX-XXXX-O0051988" at bounding box center [276, 103] width 89 height 11
copy span "O0051988"
click at [132, 24] on div "Shipments 0 Company 0 Network 0 Company Details 0 Approvals 0 Finances 0 Staff …" at bounding box center [75, 182] width 151 height 359
click at [110, 24] on img at bounding box center [75, 27] width 110 height 19
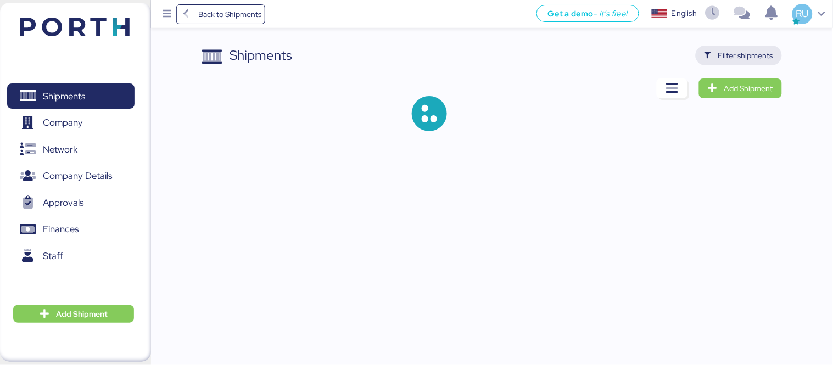
click at [730, 54] on span "Filter shipments" at bounding box center [745, 55] width 55 height 13
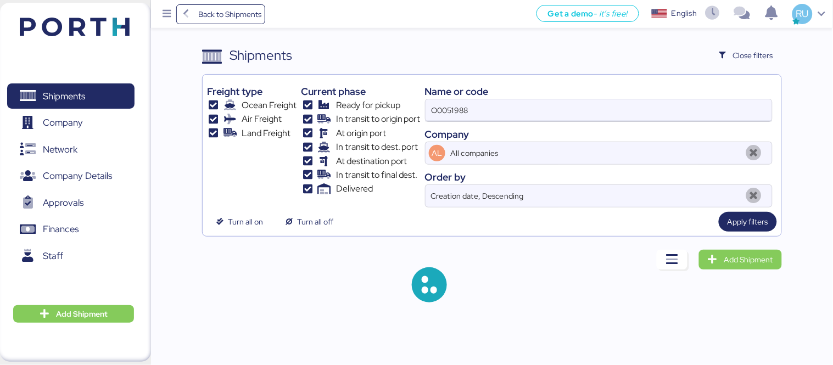
click at [585, 100] on input "O0051988" at bounding box center [598, 110] width 346 height 22
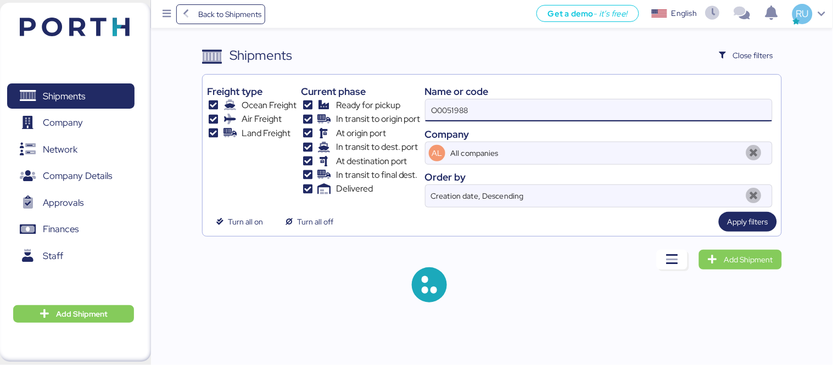
click at [585, 100] on input "O0051988" at bounding box center [598, 110] width 346 height 22
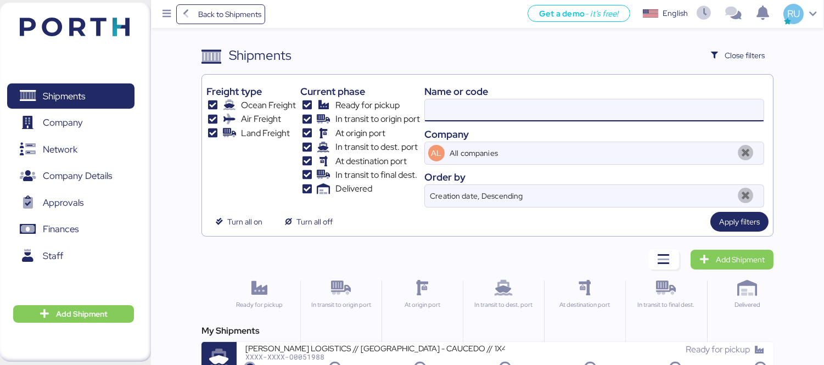
paste input "O0052013"
type input "O0052013"
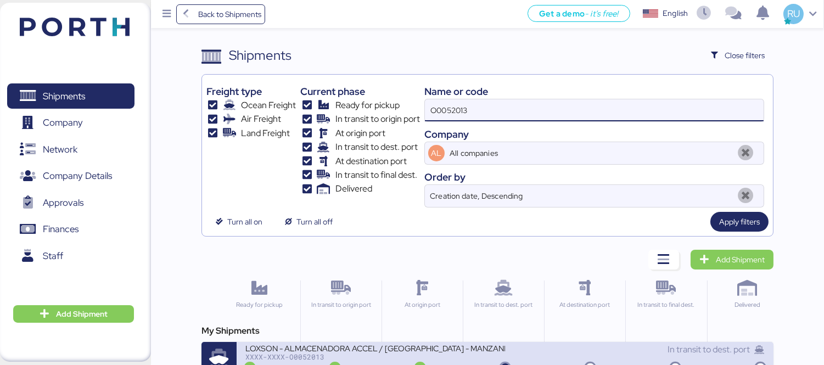
click at [353, 357] on div "XXXX-XXXX-O0052013" at bounding box center [375, 357] width 260 height 8
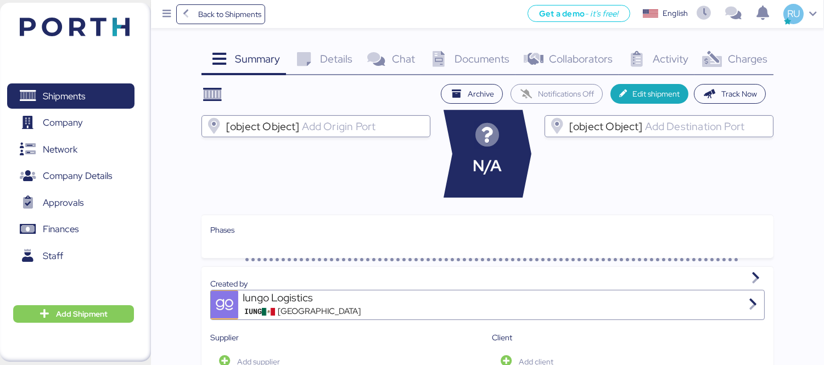
click at [748, 69] on div "Charges 0" at bounding box center [733, 61] width 79 height 30
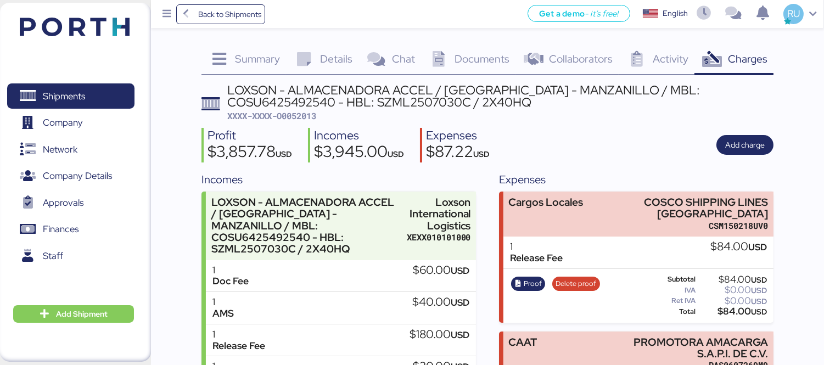
scroll to position [106, 0]
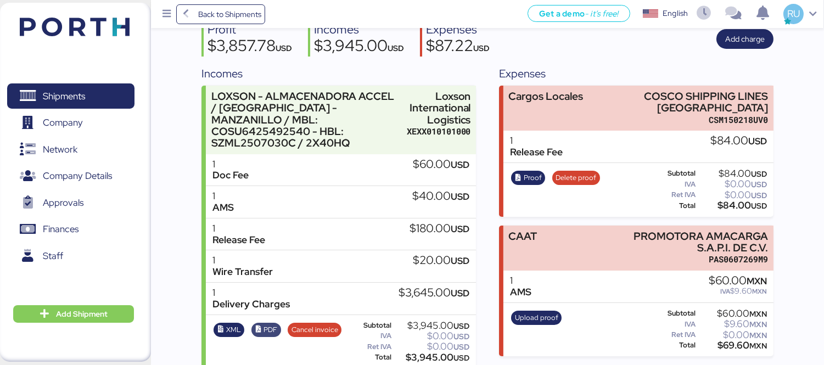
click at [262, 324] on span "PDF" at bounding box center [266, 330] width 23 height 12
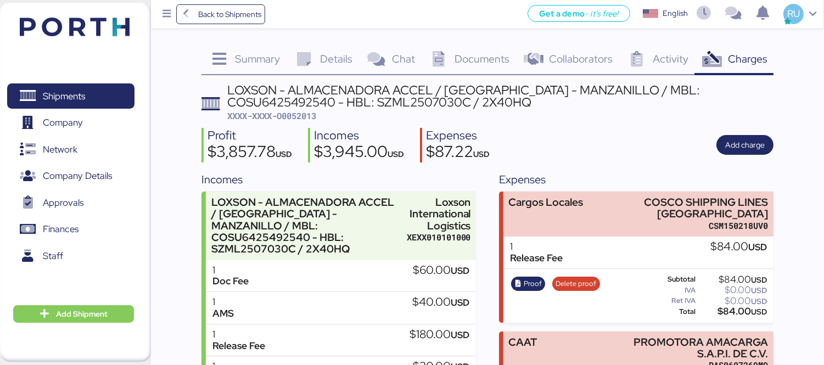
click at [103, 26] on img at bounding box center [75, 27] width 110 height 19
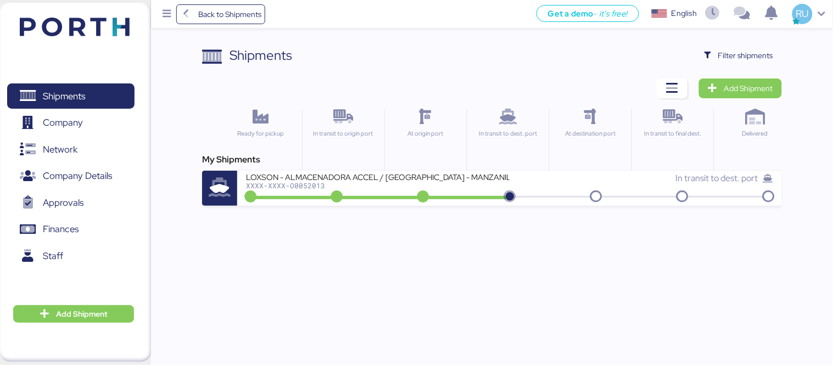
click at [701, 248] on div "Back to Shipments Get a demo - it’s free! Get a demo English Inglés English RU …" at bounding box center [416, 182] width 833 height 365
click at [484, 66] on div "Shipments Clear Filters Filter shipments Add Shipment Ready for pickup In trans…" at bounding box center [492, 126] width 580 height 160
click at [684, 283] on div "Back to Shipments Get a demo - it’s free! Get a demo English Inglés English RU …" at bounding box center [416, 182] width 833 height 365
click at [669, 273] on div "Back to Shipments Get a demo - it’s free! Get a demo English Inglés English RU …" at bounding box center [416, 182] width 833 height 365
click at [718, 63] on span "Filter shipments" at bounding box center [738, 56] width 86 height 20
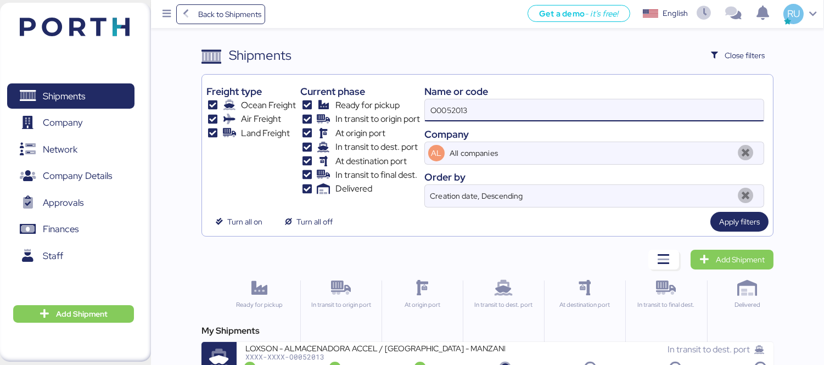
click at [639, 111] on input "O0052013" at bounding box center [594, 110] width 339 height 22
type input "O"
paste input "COSU6424746700"
type input "COSU6424746700"
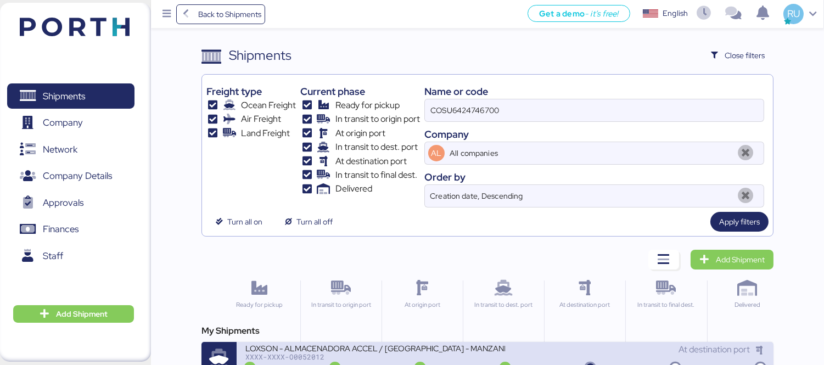
click at [481, 354] on div "XXXX-XXXX-O0052012" at bounding box center [375, 357] width 260 height 8
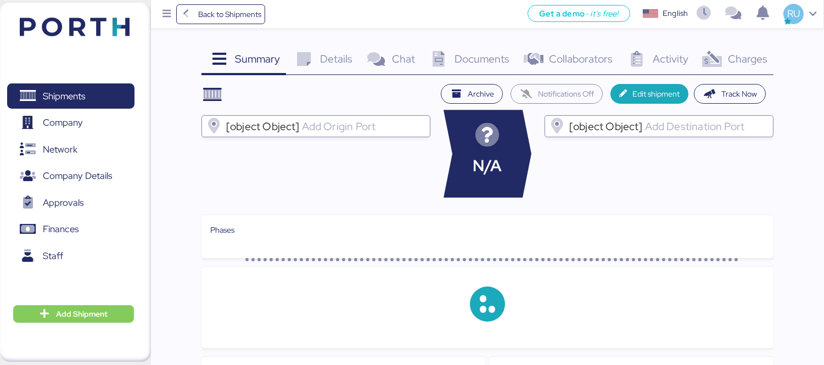
click at [745, 51] on div "Charges 0" at bounding box center [733, 61] width 79 height 30
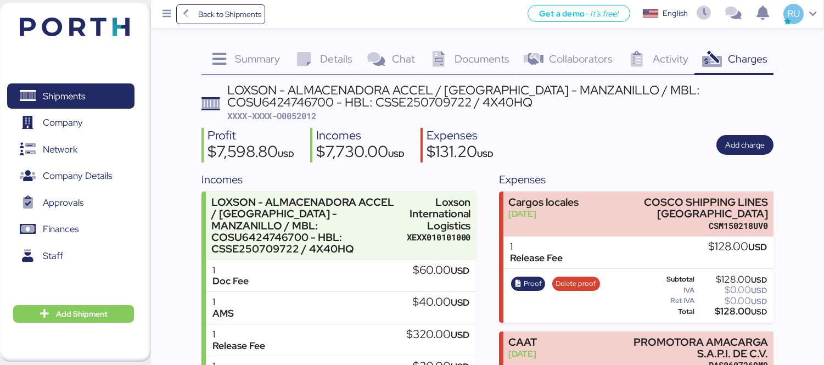
scroll to position [106, 0]
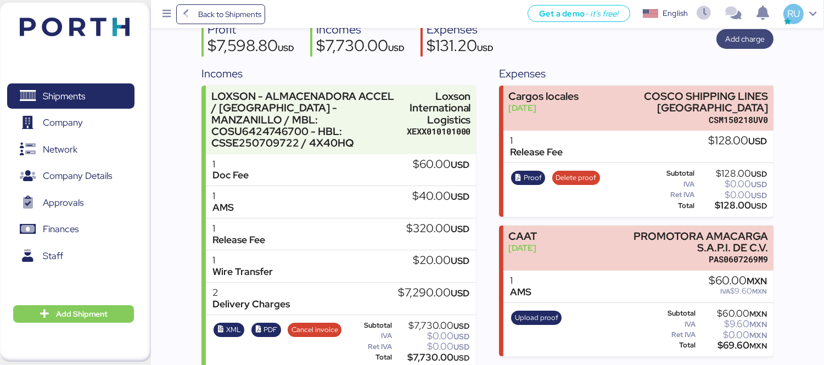
click at [747, 42] on span "Add charge" at bounding box center [745, 38] width 40 height 13
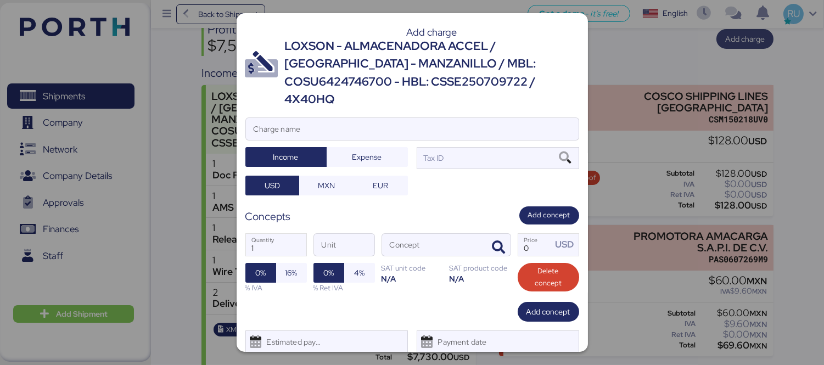
scroll to position [0, 0]
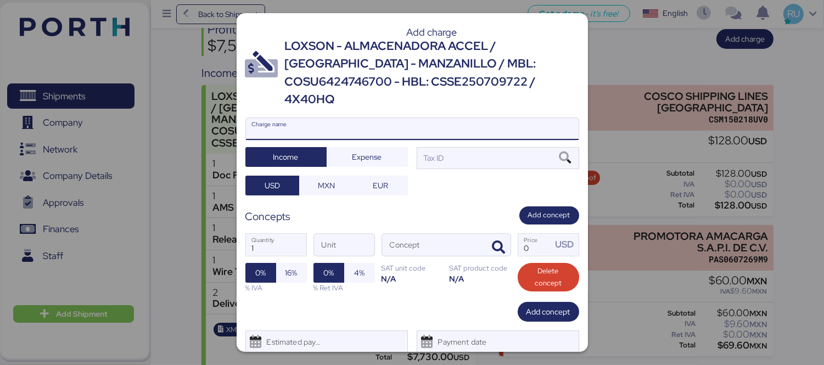
click at [394, 118] on input "Charge name" at bounding box center [412, 129] width 333 height 22
type input "FELETE TERRSTRE"
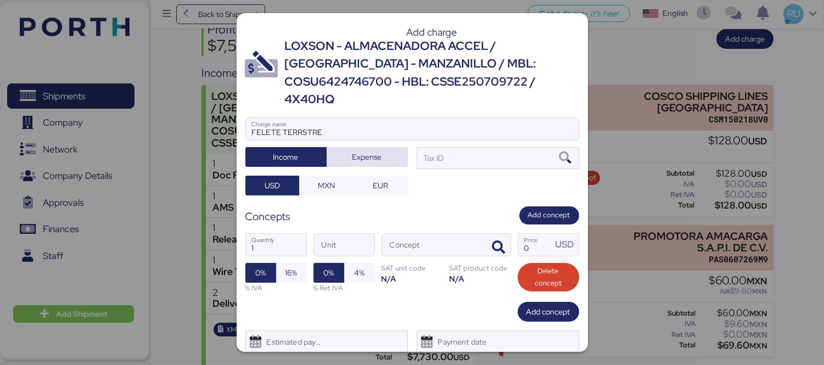
click at [394, 149] on span "Expense" at bounding box center [367, 156] width 64 height 15
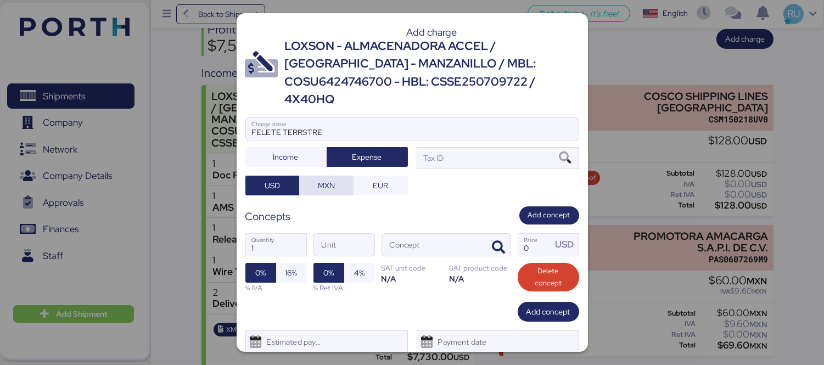
click at [304, 176] on span "MXN" at bounding box center [326, 186] width 54 height 20
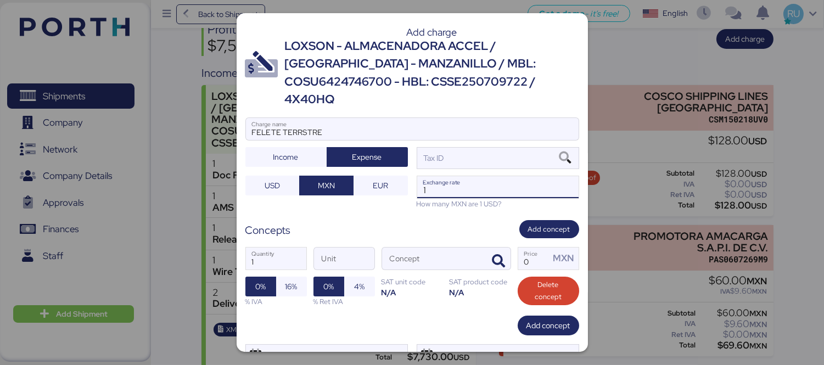
click at [453, 176] on input "1" at bounding box center [497, 187] width 161 height 22
type input "18.7"
click at [457, 147] on div "Tax ID" at bounding box center [498, 158] width 162 height 22
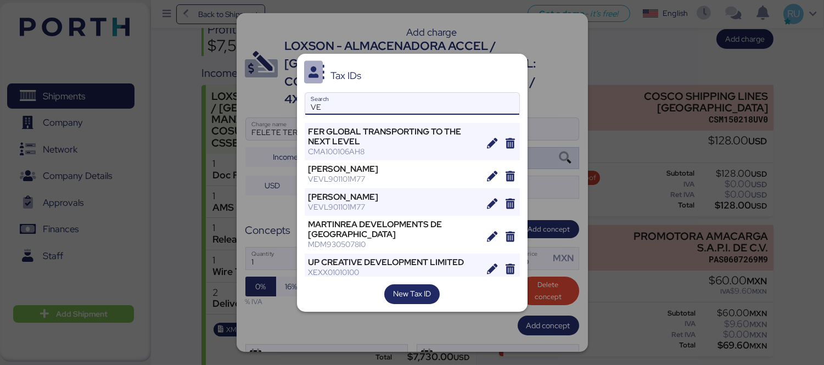
type input "V"
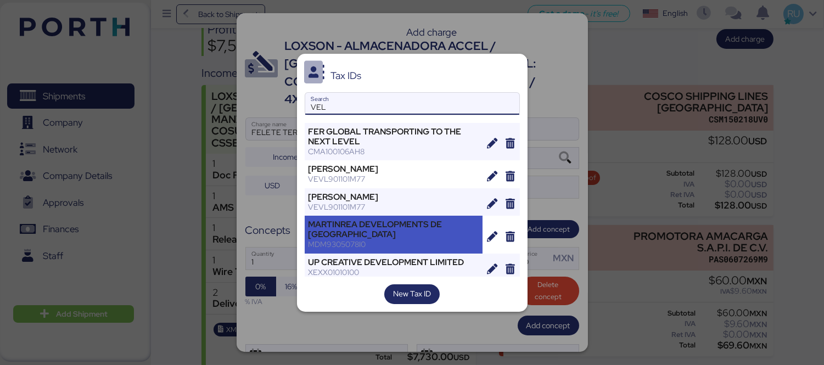
scroll to position [4, 0]
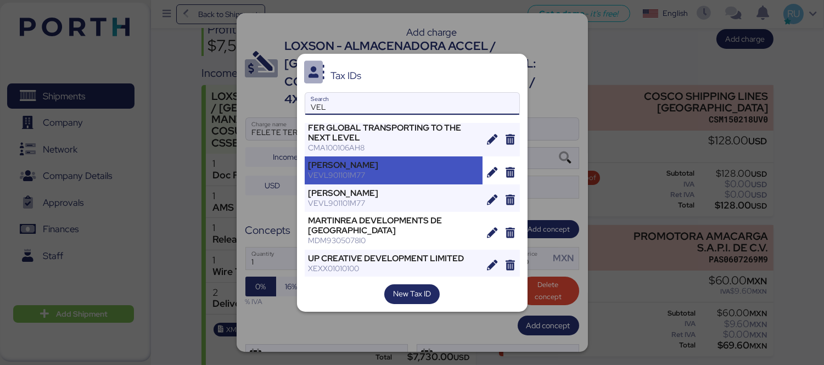
type input "VEL"
click at [374, 179] on div "VEVL901101M77" at bounding box center [393, 175] width 171 height 10
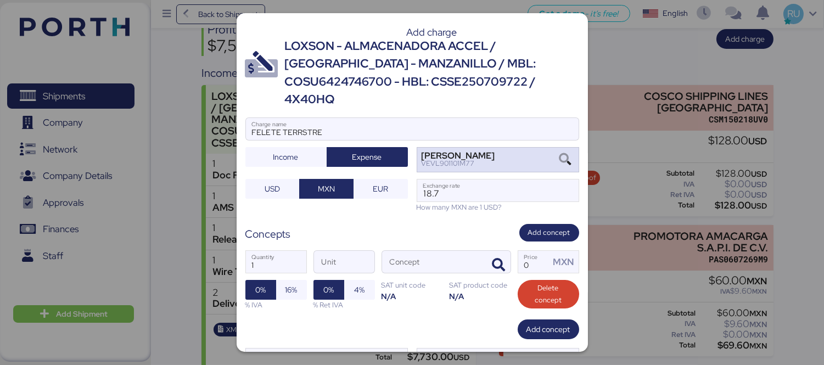
scroll to position [44, 0]
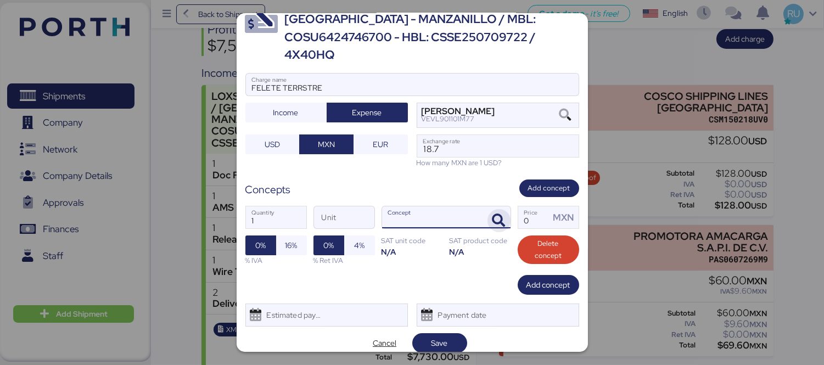
click at [492, 214] on icon "button" at bounding box center [498, 220] width 13 height 13
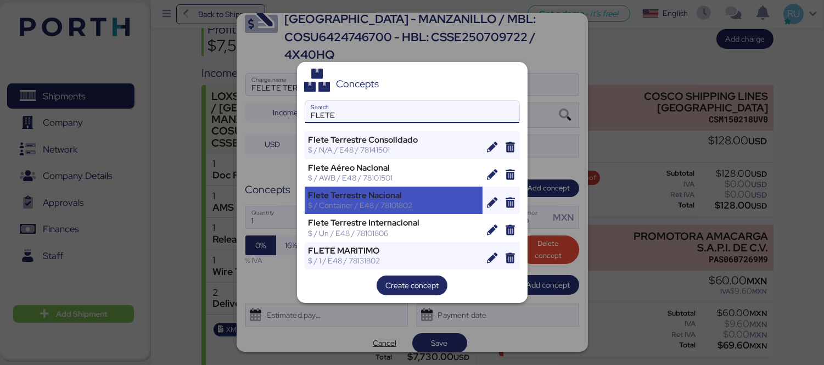
type input "FLETE"
click at [393, 210] on div "$ / Container / E48 / 78101802" at bounding box center [393, 205] width 171 height 10
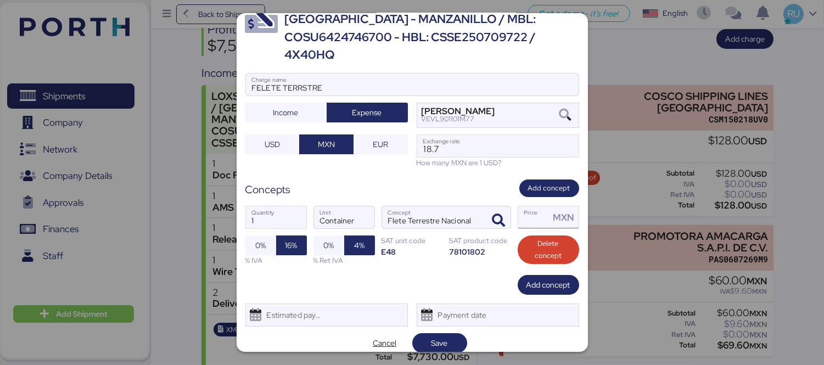
click at [533, 206] on input "Price MXN" at bounding box center [534, 217] width 32 height 22
type input "1"
click at [434, 335] on span "Save" at bounding box center [439, 342] width 37 height 15
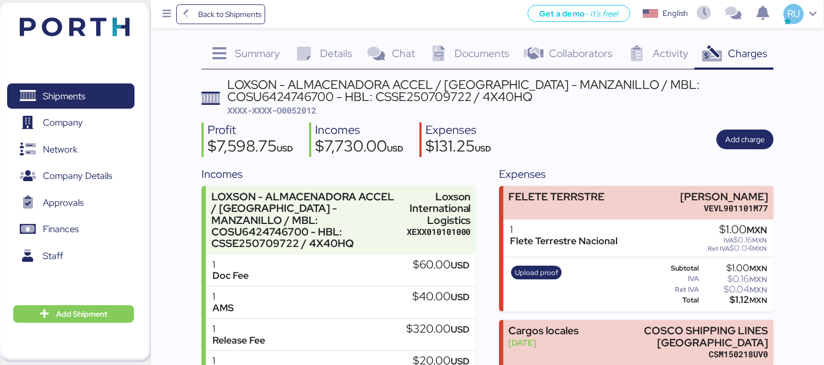
scroll to position [0, 0]
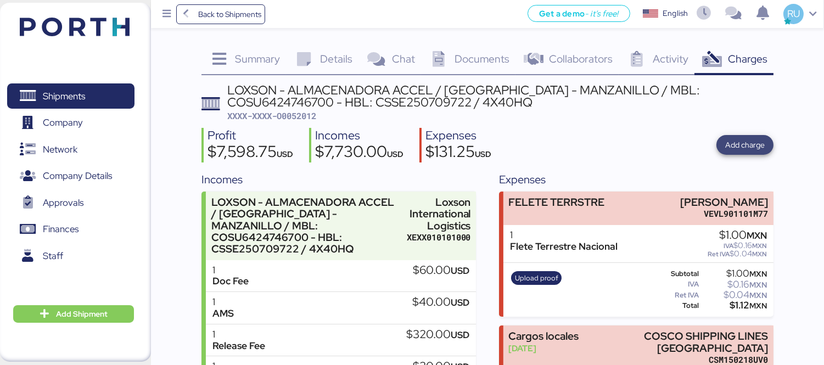
click at [741, 147] on span "Add charge" at bounding box center [745, 144] width 40 height 13
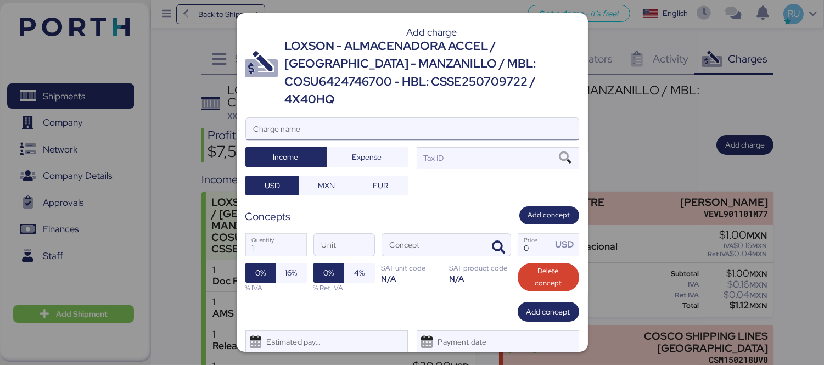
click at [447, 118] on input "Charge name" at bounding box center [412, 129] width 333 height 22
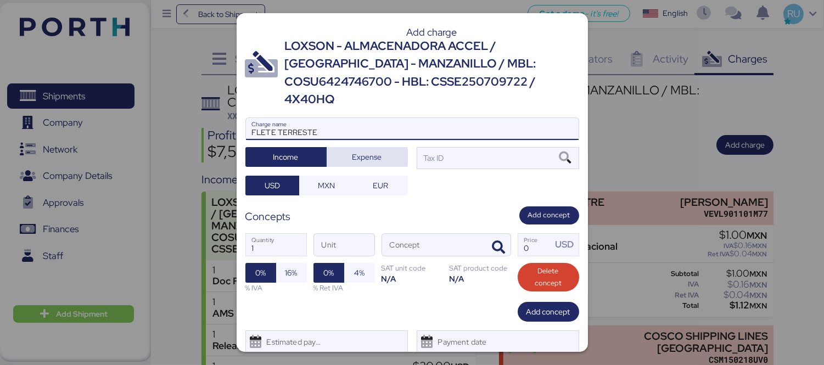
type input "FLETE TERRESTE"
click at [379, 149] on span "Expense" at bounding box center [367, 156] width 64 height 15
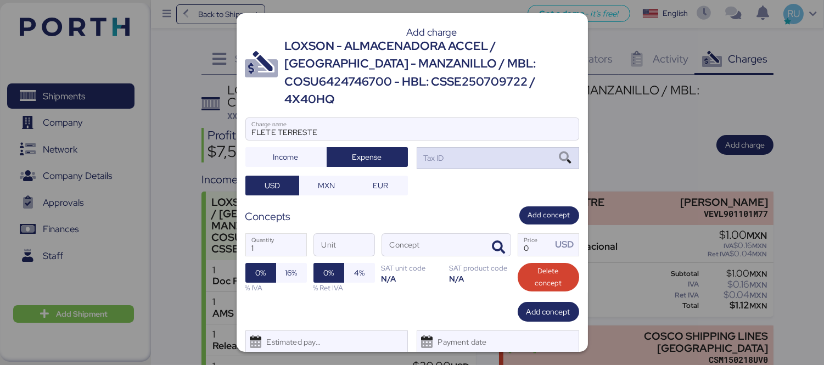
click at [442, 147] on div "Tax ID" at bounding box center [498, 158] width 162 height 22
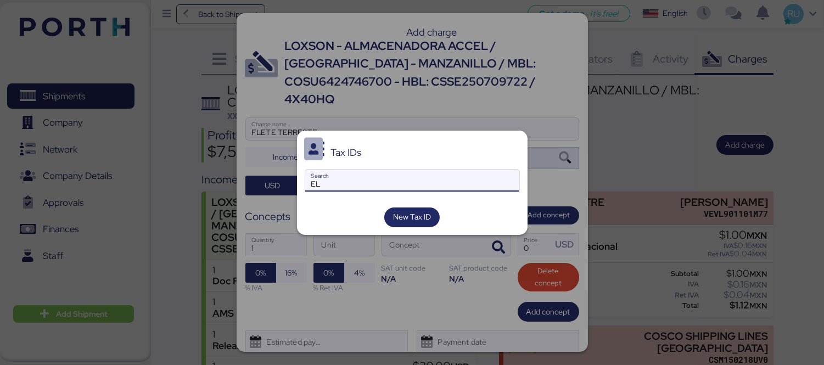
type input "E"
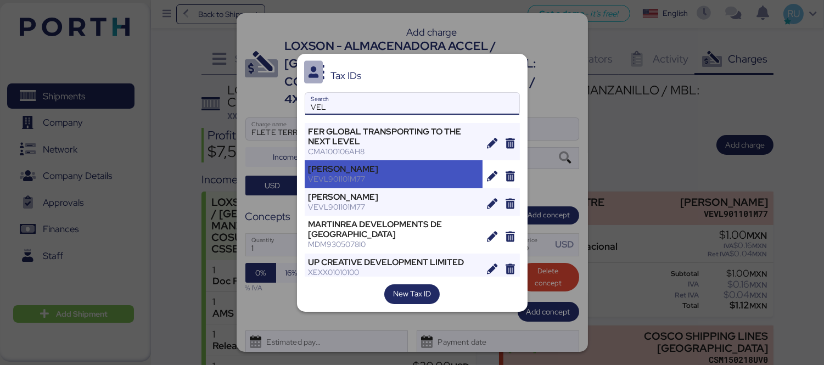
type input "VEL"
click at [416, 179] on div "VEVL901101M77" at bounding box center [393, 179] width 171 height 10
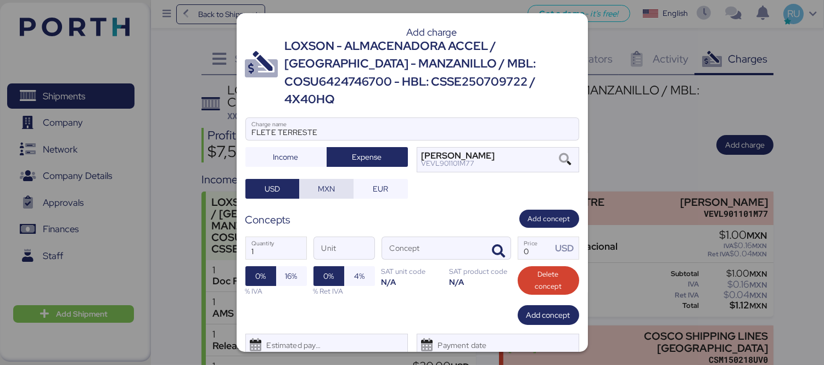
click at [333, 181] on span "MXN" at bounding box center [326, 188] width 37 height 15
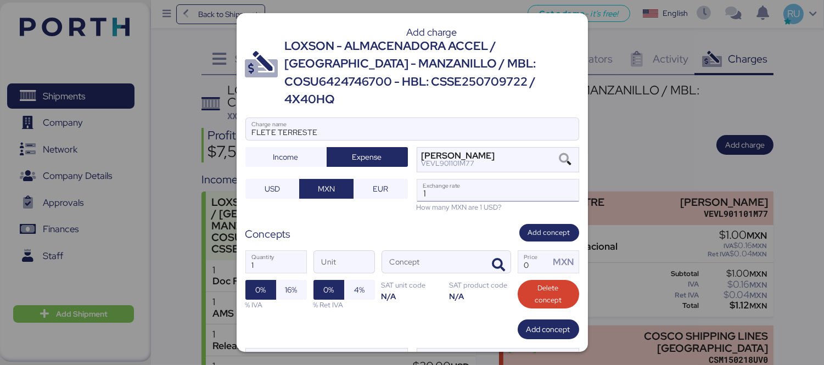
click at [434, 189] on input "1" at bounding box center [497, 190] width 161 height 22
type input "18.7"
click at [496, 259] on icon "button" at bounding box center [498, 265] width 13 height 13
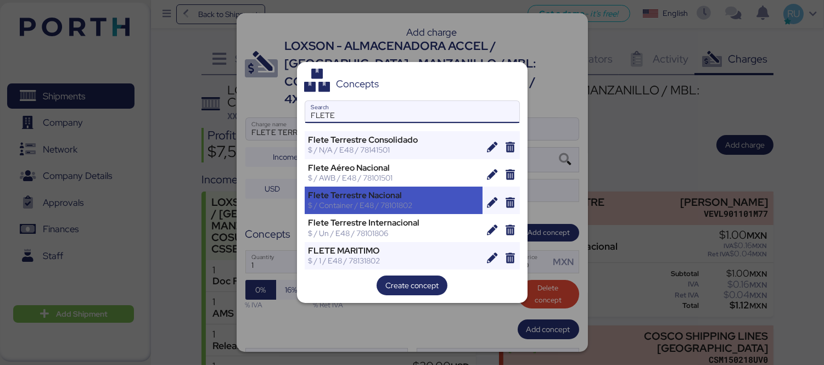
type input "FLETE"
click at [406, 199] on div "Flete Terrestre Nacional" at bounding box center [393, 195] width 171 height 10
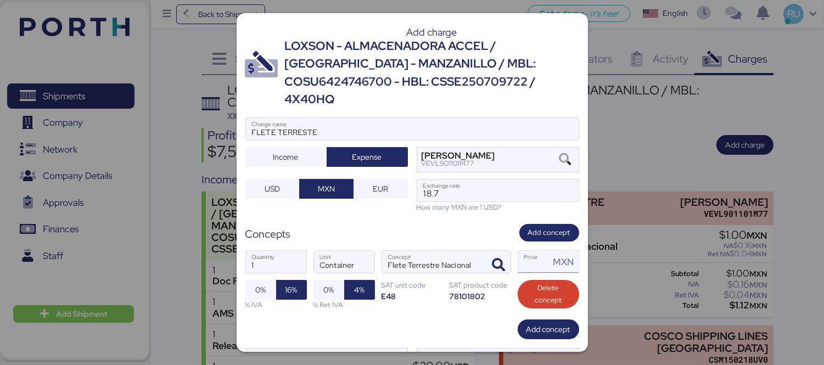
click at [518, 252] on input "Price MXN" at bounding box center [534, 262] width 32 height 22
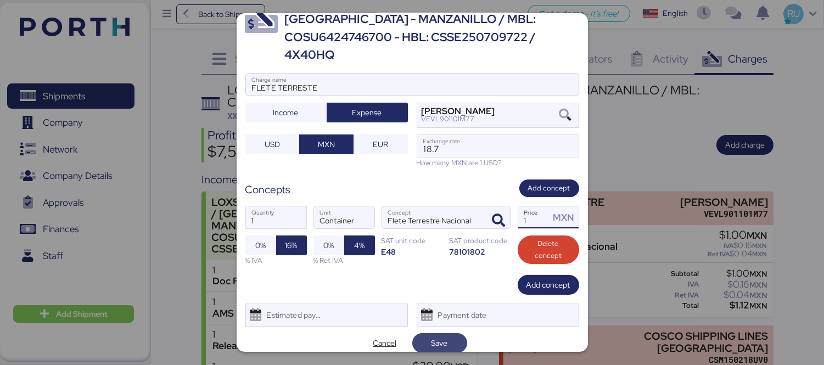
type input "1"
click at [436, 336] on span "Save" at bounding box center [439, 342] width 16 height 13
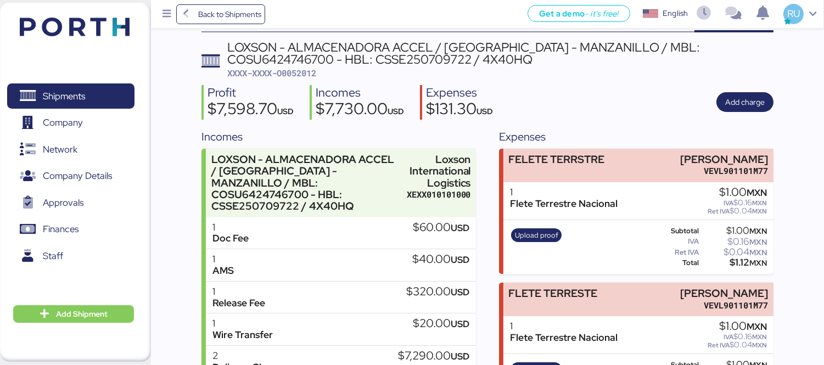
scroll to position [0, 0]
